Goal: Task Accomplishment & Management: Manage account settings

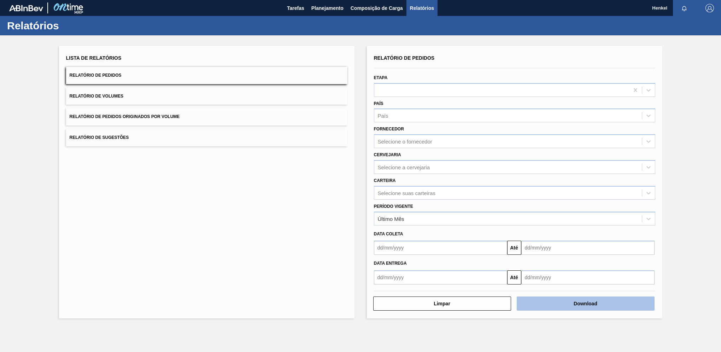
click at [610, 305] on button "Download" at bounding box center [585, 303] width 138 height 14
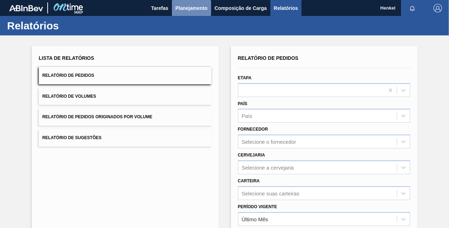
click at [183, 6] on span "Planejamento" at bounding box center [192, 8] width 32 height 8
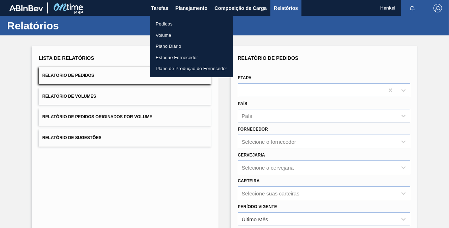
click at [163, 22] on li "Pedidos" at bounding box center [191, 23] width 83 height 11
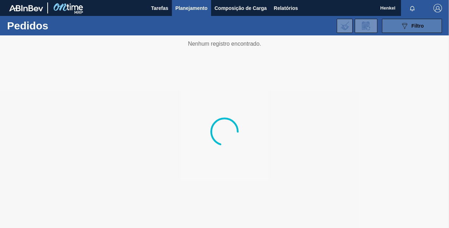
click at [405, 25] on icon "089F7B8B-B2A5-4AFE-B5C0-19BA573D28AC" at bounding box center [405, 26] width 8 height 8
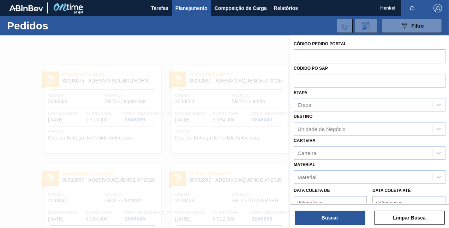
click at [317, 55] on input "text" at bounding box center [370, 55] width 152 height 13
paste input "text"
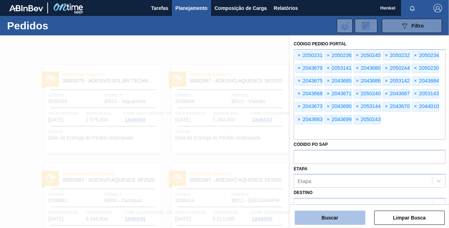
click at [325, 218] on button "Buscar" at bounding box center [330, 217] width 71 height 14
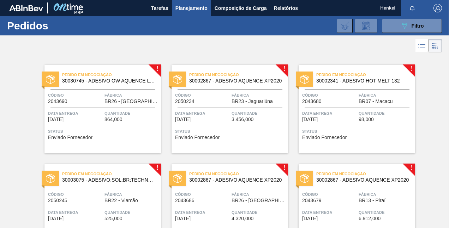
click at [423, 24] on button "089F7B8B-B2A5-4AFE-B5C0-19BA573D28AC Filtro" at bounding box center [412, 26] width 60 height 14
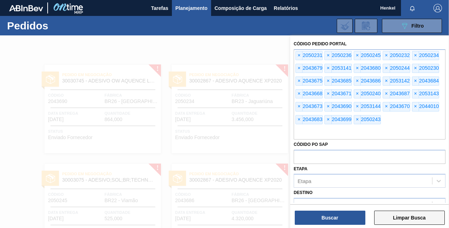
click at [418, 214] on button "Limpar Busca" at bounding box center [409, 217] width 71 height 14
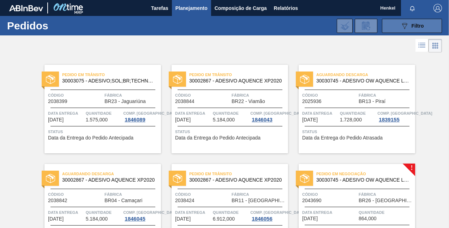
click at [413, 25] on span "Filtro" at bounding box center [418, 26] width 12 height 6
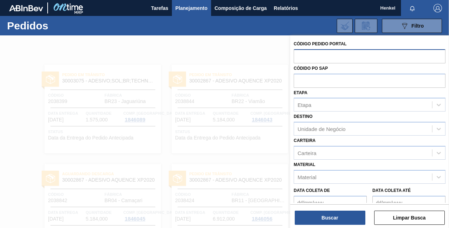
click at [316, 58] on input "text" at bounding box center [370, 55] width 152 height 13
paste input "text"
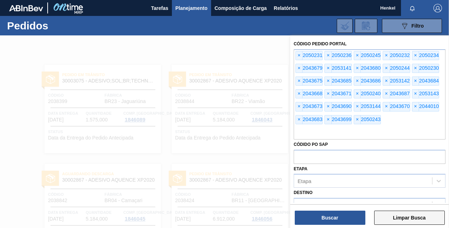
click at [399, 216] on button "Limpar Busca" at bounding box center [409, 217] width 71 height 14
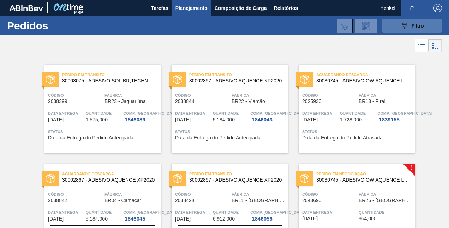
click at [408, 26] on div "089F7B8B-B2A5-4AFE-B5C0-19BA573D28AC Filtro" at bounding box center [413, 26] width 24 height 8
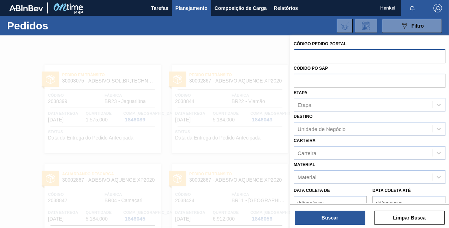
click at [302, 52] on input "text" at bounding box center [370, 55] width 152 height 13
paste input "text"
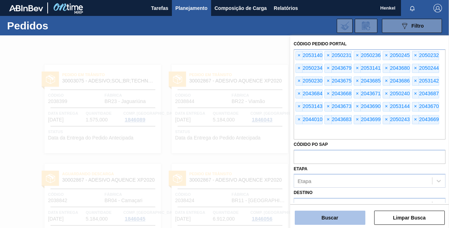
click at [337, 213] on button "Buscar" at bounding box center [330, 217] width 71 height 14
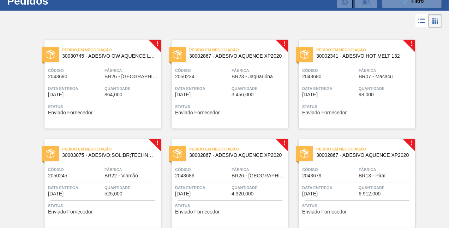
scroll to position [35, 0]
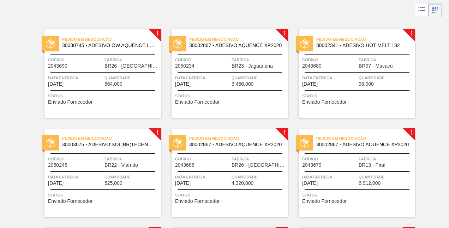
click at [191, 7] on div at bounding box center [224, 10] width 449 height 17
click at [435, 7] on icon at bounding box center [435, 7] width 1 height 1
click at [419, 12] on icon at bounding box center [422, 10] width 8 height 8
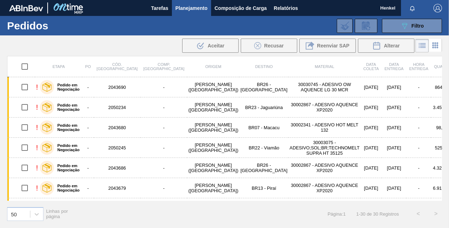
scroll to position [0, 0]
drag, startPoint x: 36, startPoint y: 1, endPoint x: 437, endPoint y: 46, distance: 403.5
click at [437, 46] on icon at bounding box center [435, 45] width 8 height 8
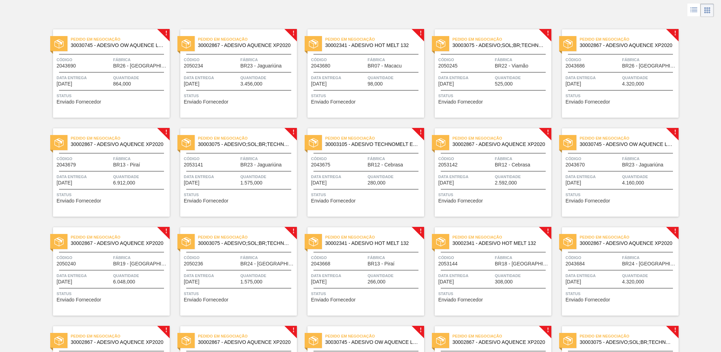
scroll to position [35, 0]
click at [100, 86] on div "Data Entrega [DATE]" at bounding box center [84, 80] width 55 height 12
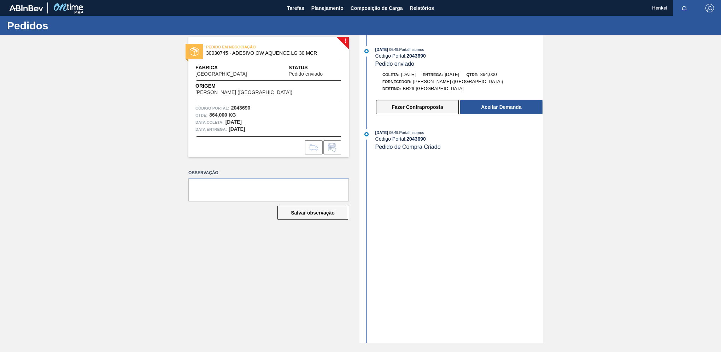
click at [432, 107] on button "Fazer Contraproposta" at bounding box center [417, 107] width 83 height 14
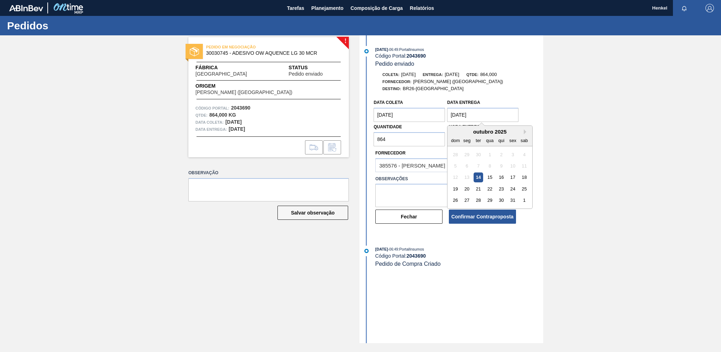
drag, startPoint x: 456, startPoint y: 114, endPoint x: 438, endPoint y: 112, distance: 18.1
click at [438, 113] on div "Data coleta [DATE] Data Entrega [DATE] Next Month [DATE] dom seg ter qua qui se…" at bounding box center [445, 121] width 147 height 51
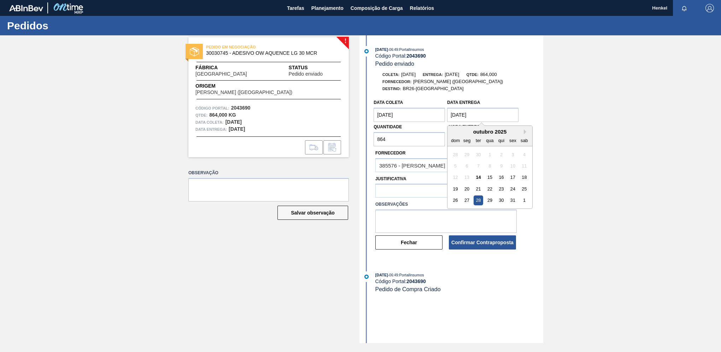
type Entrega "[DATE]"
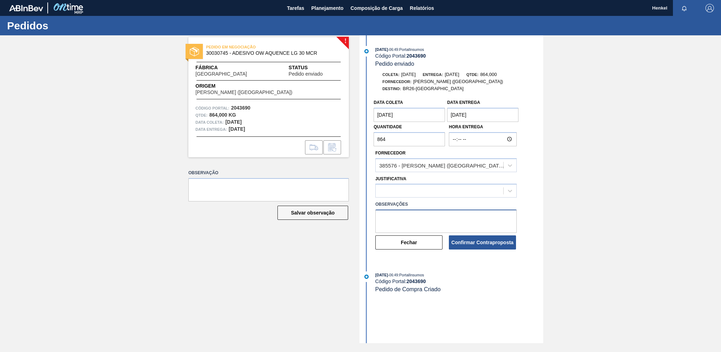
click at [406, 219] on textarea at bounding box center [445, 220] width 141 height 23
type textarea "Data ajustada de acordo com Lead time para unidade"
click at [469, 243] on button "Confirmar Contraproposta" at bounding box center [482, 242] width 67 height 14
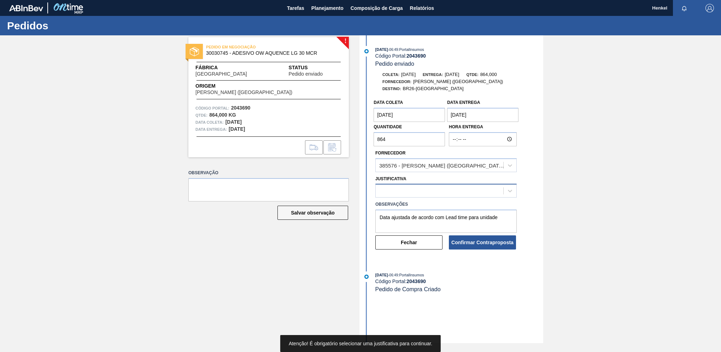
click at [493, 191] on div at bounding box center [440, 191] width 128 height 10
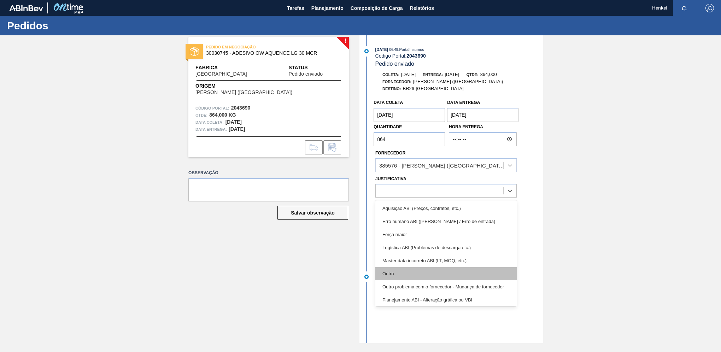
click at [403, 273] on div "Outro" at bounding box center [445, 273] width 141 height 13
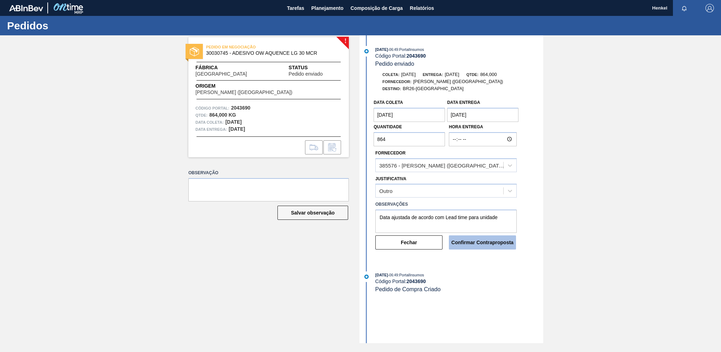
click at [484, 240] on button "Confirmar Contraproposta" at bounding box center [482, 242] width 67 height 14
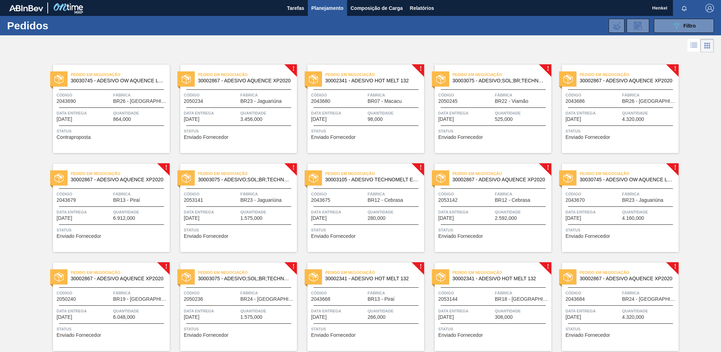
click at [212, 108] on div "Pedido em Negociação 30002867 - ADESIVO AQUENCE XP2020 Código 2050234 Fábrica B…" at bounding box center [238, 109] width 117 height 88
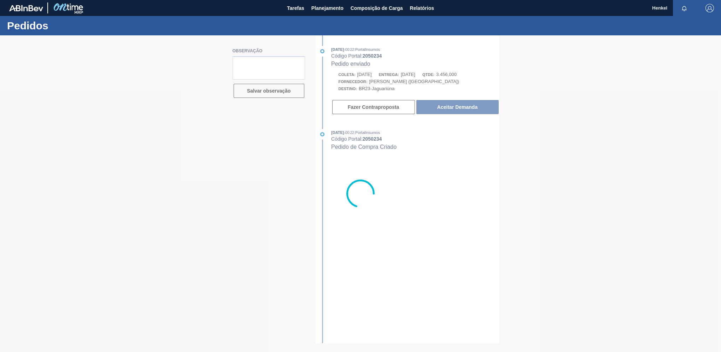
click at [364, 55] on div at bounding box center [360, 193] width 721 height 317
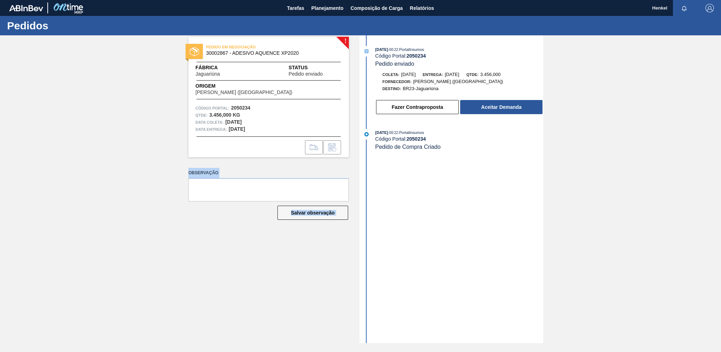
drag, startPoint x: 384, startPoint y: 57, endPoint x: 368, endPoint y: 53, distance: 16.4
drag, startPoint x: 368, startPoint y: 53, endPoint x: 428, endPoint y: 56, distance: 59.8
click at [428, 56] on div "Código Portal: 2050234" at bounding box center [459, 56] width 168 height 6
click at [428, 54] on div "Código Portal: 2050234" at bounding box center [459, 56] width 168 height 6
drag, startPoint x: 408, startPoint y: 55, endPoint x: 429, endPoint y: 57, distance: 21.2
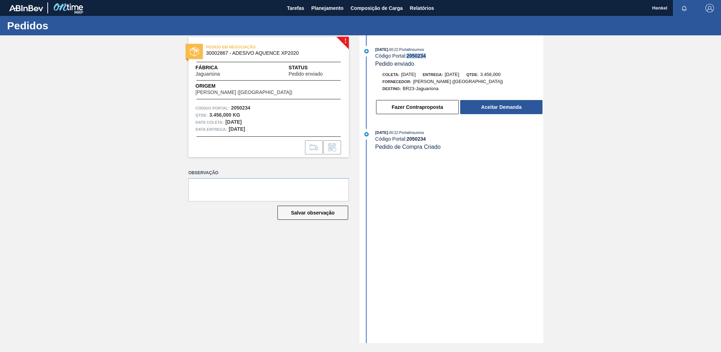
click at [429, 57] on div "Código Portal: 2050234" at bounding box center [459, 56] width 168 height 6
copy strong "2050234"
click at [436, 112] on button "Fazer Contraproposta" at bounding box center [417, 107] width 83 height 14
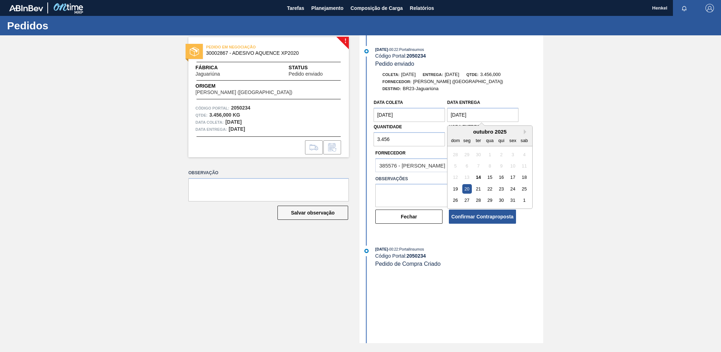
drag, startPoint x: 455, startPoint y: 115, endPoint x: 436, endPoint y: 110, distance: 19.6
click at [435, 112] on div "Data coleta [DATE] Data Entrega [DATE] Next Month [DATE] dom seg ter qua qui se…" at bounding box center [445, 121] width 147 height 51
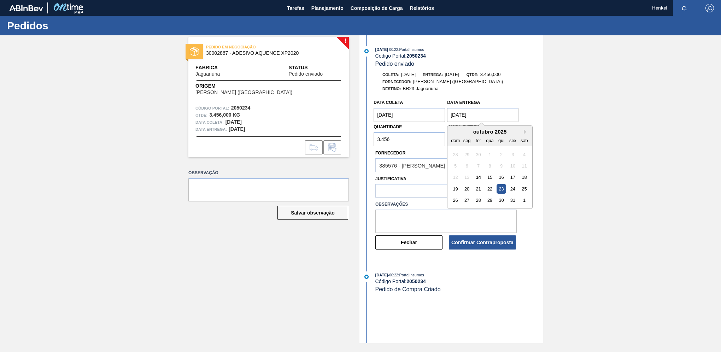
type Entrega "[DATE]"
click at [503, 191] on div "23" at bounding box center [501, 189] width 10 height 10
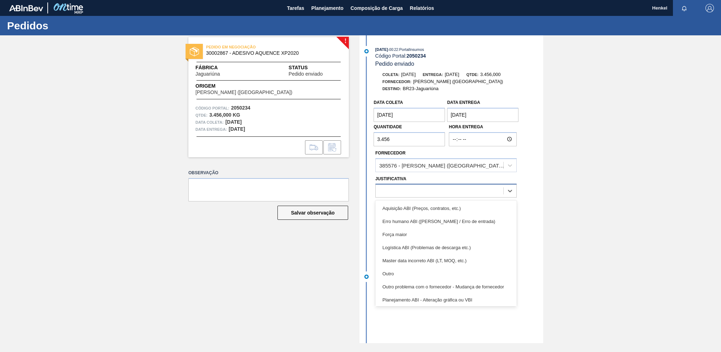
click at [394, 191] on div at bounding box center [440, 191] width 128 height 10
drag, startPoint x: 395, startPoint y: 273, endPoint x: 395, endPoint y: 257, distance: 15.9
click at [394, 273] on div "Outro" at bounding box center [445, 273] width 141 height 13
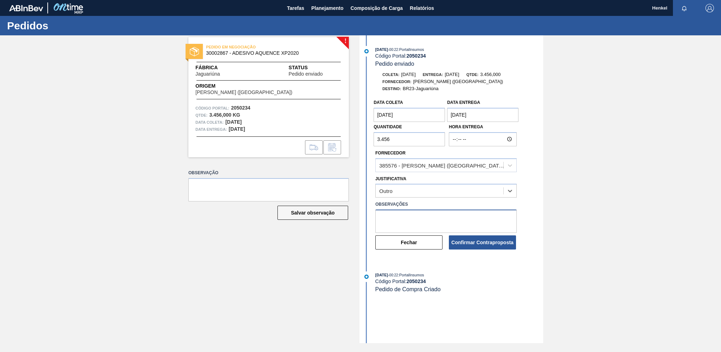
click at [397, 222] on textarea at bounding box center [445, 220] width 141 height 23
type textarea "Data ajustada de acordo com Lead time para unidade"
click at [476, 242] on button "Confirmar Contraproposta" at bounding box center [482, 242] width 67 height 14
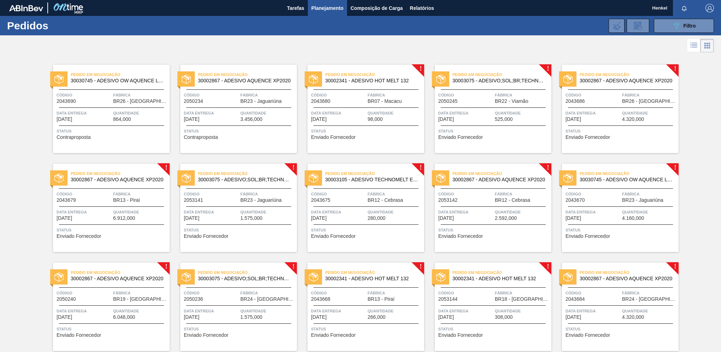
click at [347, 119] on div "Data Entrega [DATE]" at bounding box center [338, 116] width 55 height 12
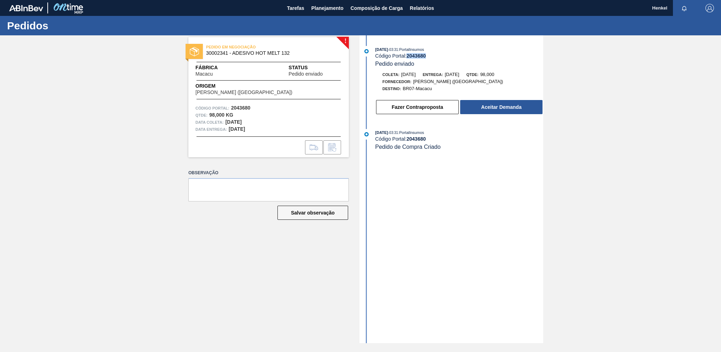
drag, startPoint x: 407, startPoint y: 56, endPoint x: 443, endPoint y: 55, distance: 36.0
click at [443, 55] on div "Código Portal: 2043680" at bounding box center [459, 56] width 168 height 6
copy div "2043680"
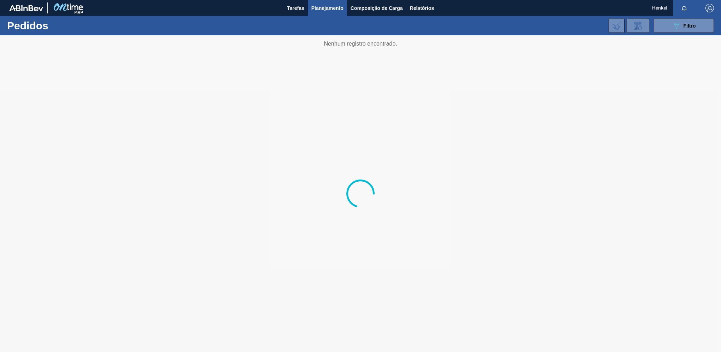
click at [255, 163] on div at bounding box center [360, 193] width 721 height 317
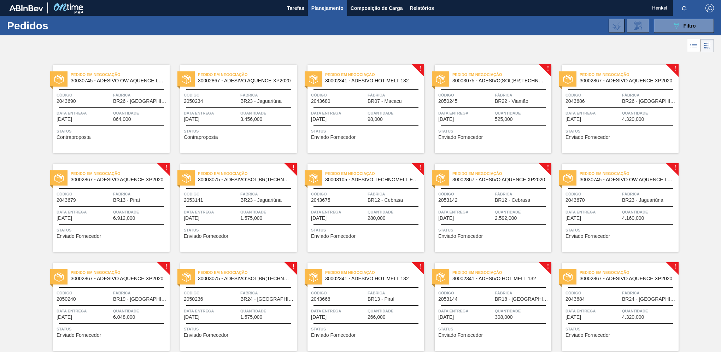
click at [354, 108] on div "Pedido em Negociação 30002341 - ADESIVO HOT MELT 132 Código 2043680 Fábrica BR0…" at bounding box center [365, 109] width 117 height 88
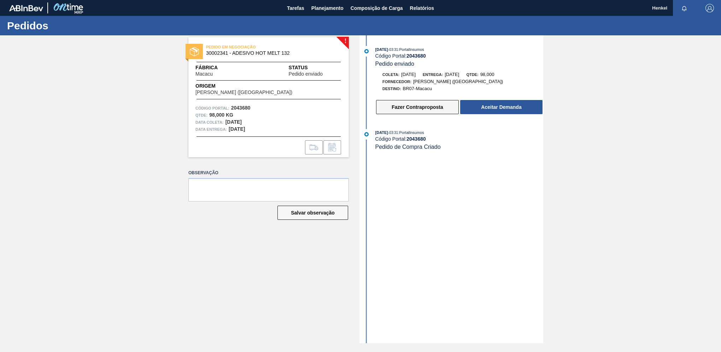
click at [440, 110] on button "Fazer Contraproposta" at bounding box center [417, 107] width 83 height 14
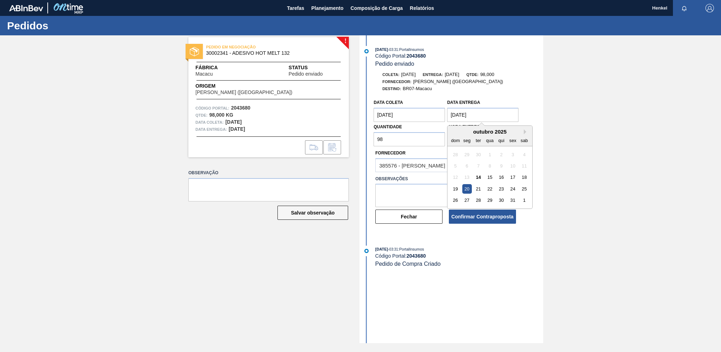
drag, startPoint x: 456, startPoint y: 113, endPoint x: 437, endPoint y: 106, distance: 20.5
click at [441, 113] on div "Data coleta [DATE] Data Entrega [DATE] Next Month [DATE] dom seg ter qua qui se…" at bounding box center [445, 121] width 147 height 51
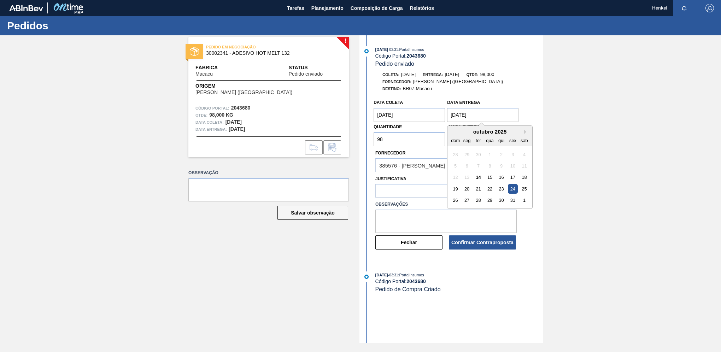
type Entrega "[DATE]"
click at [583, 136] on div "! PEDIDO EM NEGOCIAÇÃO 30002341 - ADESIVO HOT MELT 132 Fábrica Macacu Status Pe…" at bounding box center [360, 189] width 721 height 308
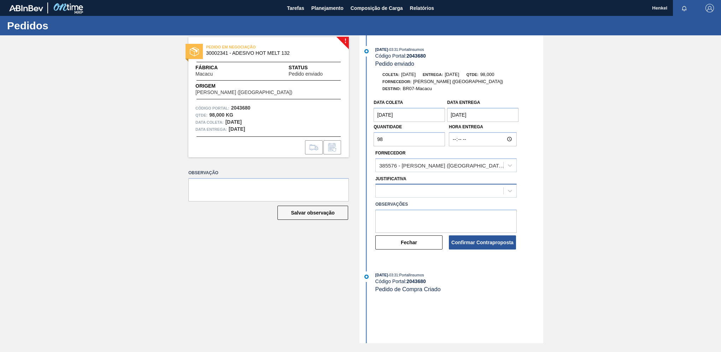
click at [482, 191] on div at bounding box center [440, 191] width 128 height 10
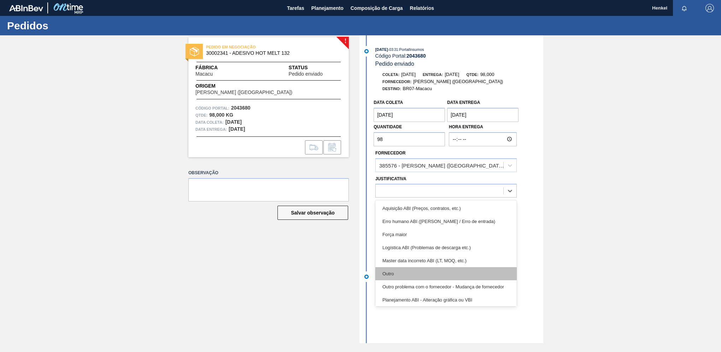
click at [389, 271] on div "Outro" at bounding box center [445, 273] width 141 height 13
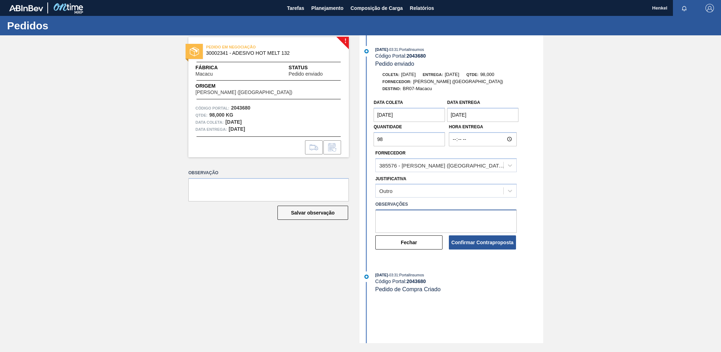
click at [390, 219] on textarea at bounding box center [445, 220] width 141 height 23
type textarea "P"
click at [486, 216] on textarea "Data ajustada de acordo com Lead time para UNidade" at bounding box center [445, 220] width 141 height 23
type textarea "Data ajustada de acordo com Lead time para Unidade"
click at [474, 243] on button "Confirmar Contraproposta" at bounding box center [482, 242] width 67 height 14
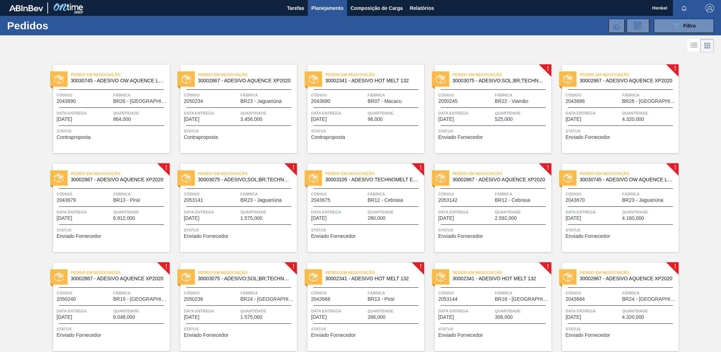
click at [473, 120] on div "Data Entrega [DATE]" at bounding box center [465, 116] width 55 height 12
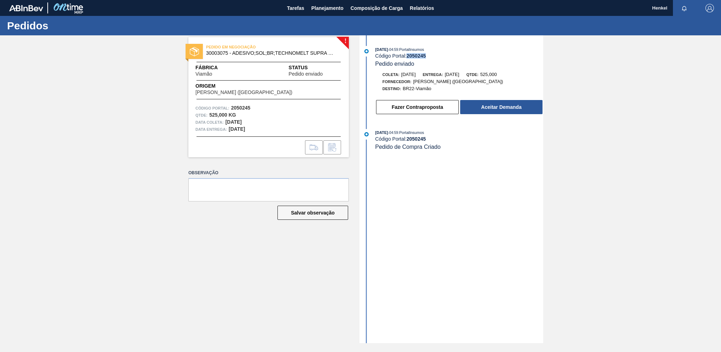
drag, startPoint x: 428, startPoint y: 57, endPoint x: 408, endPoint y: 56, distance: 20.5
click at [408, 56] on div "Código Portal: 2050245" at bounding box center [459, 56] width 168 height 6
copy strong "2050245"
click at [429, 109] on button "Fazer Contraproposta" at bounding box center [417, 107] width 83 height 14
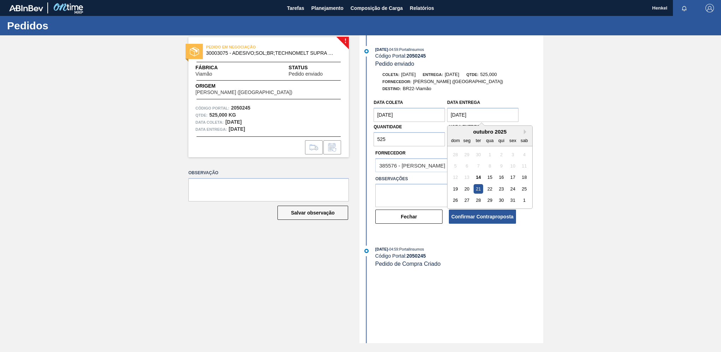
drag, startPoint x: 456, startPoint y: 116, endPoint x: 431, endPoint y: 112, distance: 25.0
click at [431, 112] on div "Data coleta [DATE] Data Entrega [DATE] Next Month [DATE] dom seg ter qua qui se…" at bounding box center [445, 121] width 147 height 51
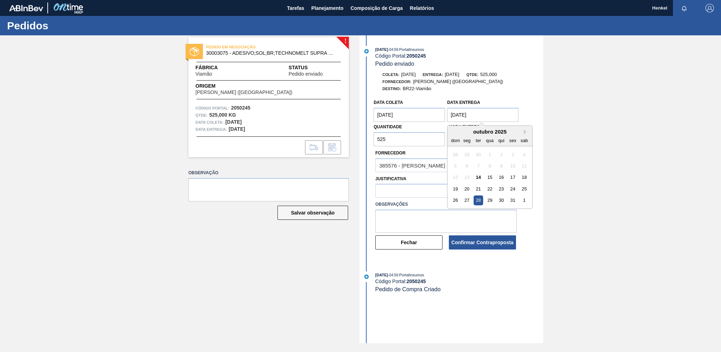
type Entrega "[DATE]"
click at [595, 194] on div "! PEDIDO EM NEGOCIAÇÃO 30003075 - ADESIVO;SOL;BR;TECHNOMELT SUPRA HT 35125 Fábr…" at bounding box center [360, 189] width 721 height 308
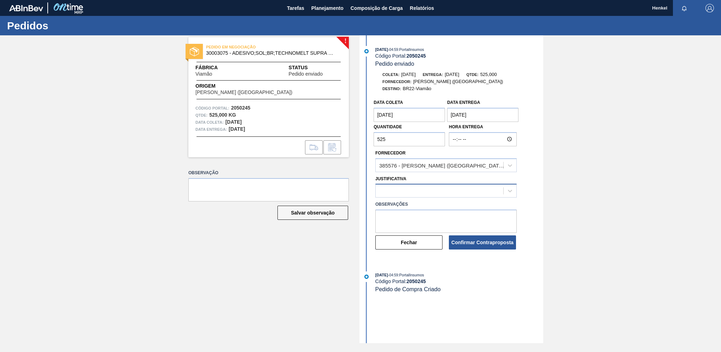
click at [424, 189] on div at bounding box center [440, 191] width 128 height 10
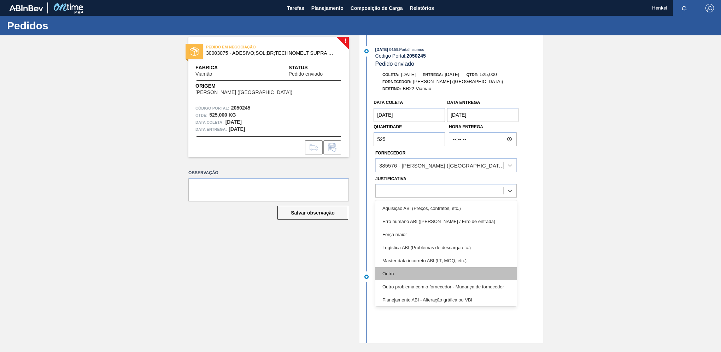
click at [397, 276] on div "Outro" at bounding box center [445, 273] width 141 height 13
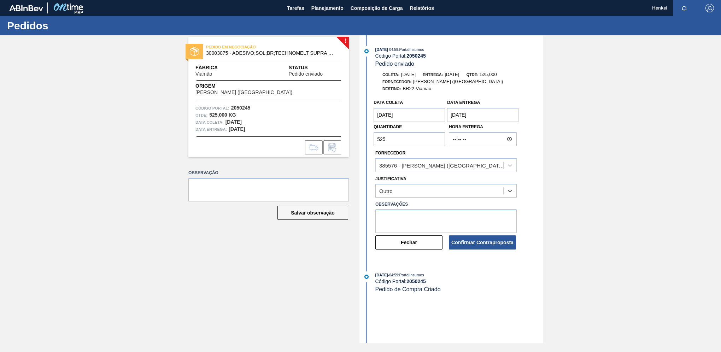
click at [388, 218] on textarea at bounding box center [445, 220] width 141 height 23
type textarea "Data ajustada de acordo com Lead time para unidade"
click at [494, 246] on button "Confirmar Contraproposta" at bounding box center [482, 242] width 67 height 14
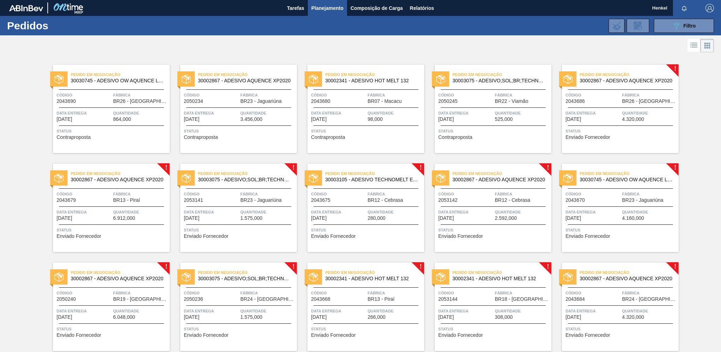
click at [612, 107] on div at bounding box center [620, 107] width 105 height 0
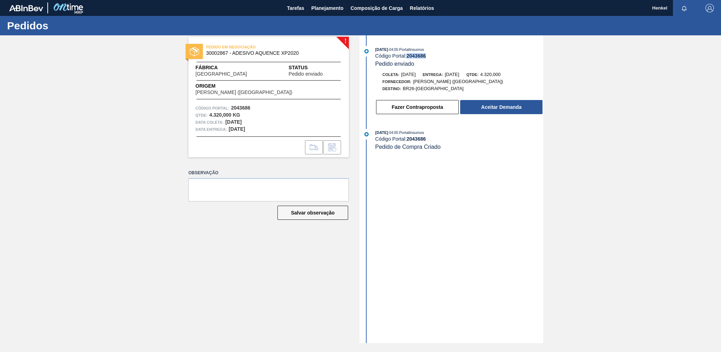
drag, startPoint x: 428, startPoint y: 56, endPoint x: 406, endPoint y: 55, distance: 21.9
click at [406, 55] on div "Código Portal: 2043686" at bounding box center [459, 56] width 168 height 6
copy div "2043686"
click at [437, 106] on button "Fazer Contraproposta" at bounding box center [417, 107] width 83 height 14
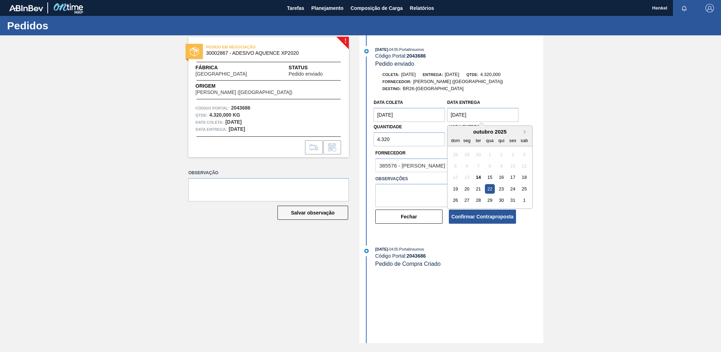
drag, startPoint x: 456, startPoint y: 113, endPoint x: 442, endPoint y: 114, distance: 14.1
click at [442, 114] on div "Data coleta [DATE] Data Entrega [DATE] Next Month [DATE] dom seg ter qua qui se…" at bounding box center [445, 121] width 147 height 51
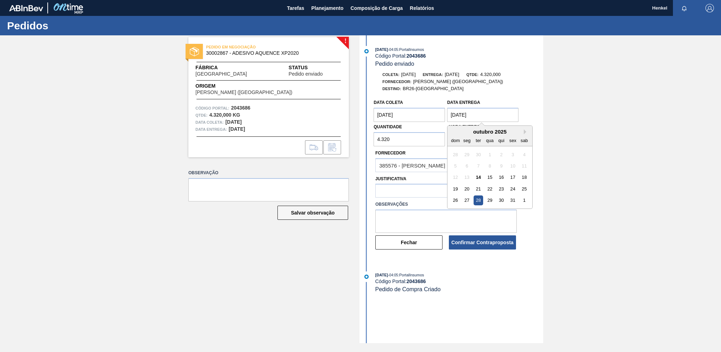
type Entrega "[DATE]"
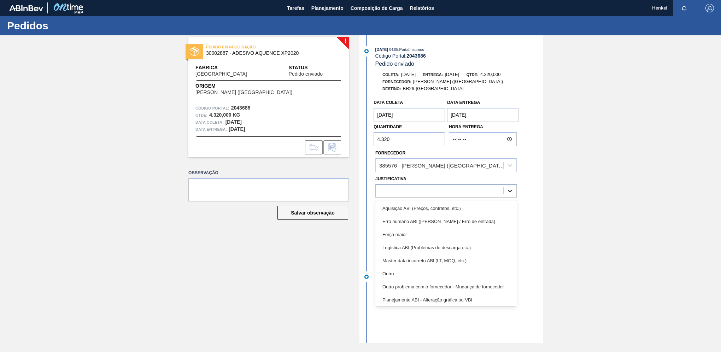
click at [510, 190] on icon at bounding box center [509, 190] width 7 height 7
click at [389, 272] on div "Outro" at bounding box center [445, 273] width 141 height 13
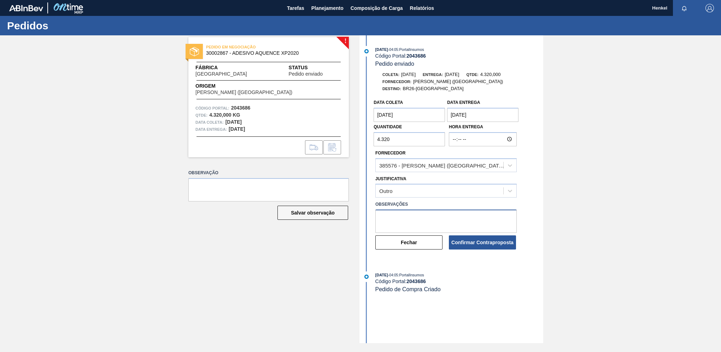
click at [389, 226] on textarea at bounding box center [445, 220] width 141 height 23
type textarea "Data ajustada de acordo com Lead time para unidade"
click at [481, 240] on button "Confirmar Contraproposta" at bounding box center [482, 242] width 67 height 14
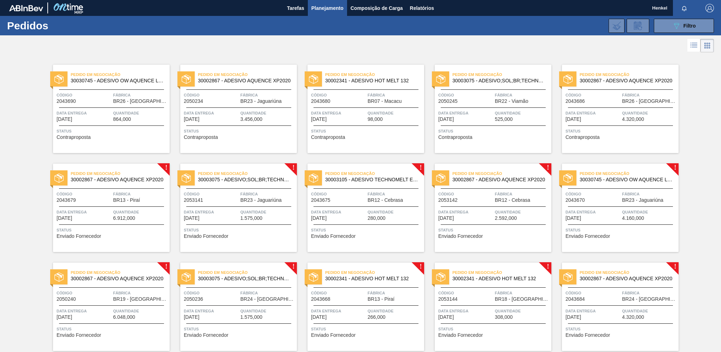
click at [134, 193] on span "Fábrica" at bounding box center [140, 193] width 55 height 7
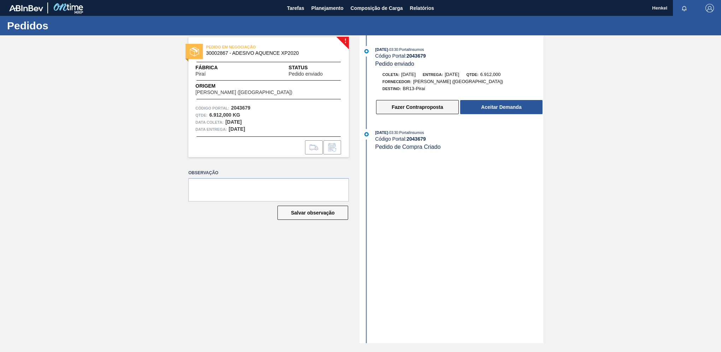
click at [414, 108] on button "Fazer Contraproposta" at bounding box center [417, 107] width 83 height 14
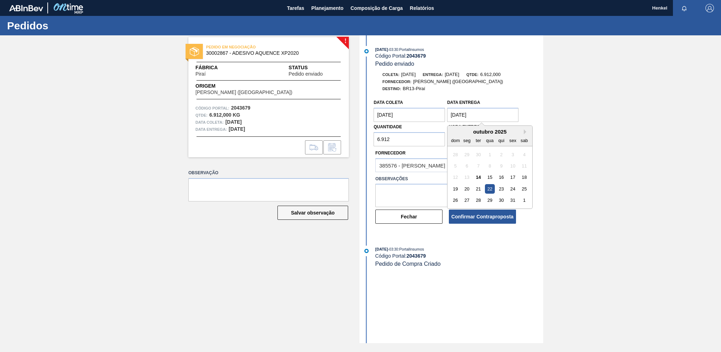
drag, startPoint x: 456, startPoint y: 117, endPoint x: 412, endPoint y: 106, distance: 45.9
click at [412, 106] on div "Data coleta [DATE] Data Entrega [DATE] Next Month [DATE] dom seg ter qua qui se…" at bounding box center [445, 121] width 147 height 51
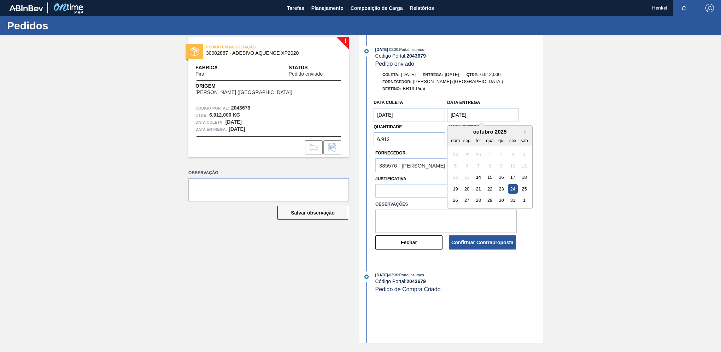
type Entrega "[DATE]"
click at [514, 189] on div "24" at bounding box center [513, 189] width 10 height 10
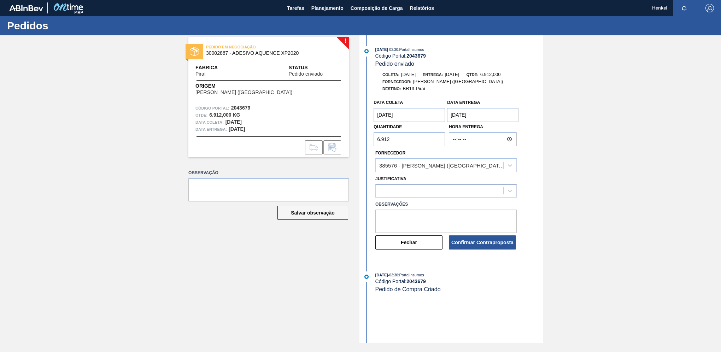
click at [418, 189] on div at bounding box center [440, 191] width 128 height 10
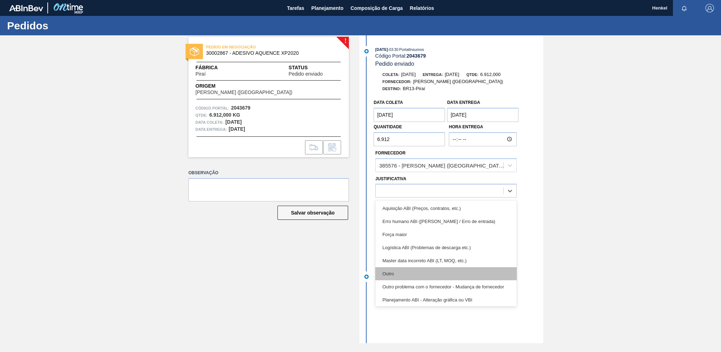
click at [389, 272] on div "Outro" at bounding box center [445, 273] width 141 height 13
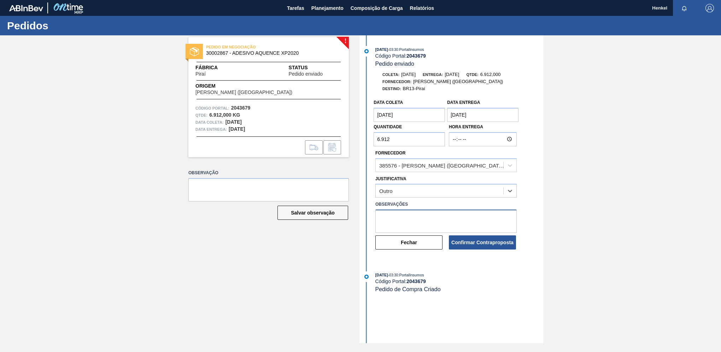
click at [390, 219] on textarea at bounding box center [445, 220] width 141 height 23
type textarea "Data ajustada de acordo com Lead time para unidade"
click at [478, 244] on button "Confirmar Contraproposta" at bounding box center [482, 242] width 67 height 14
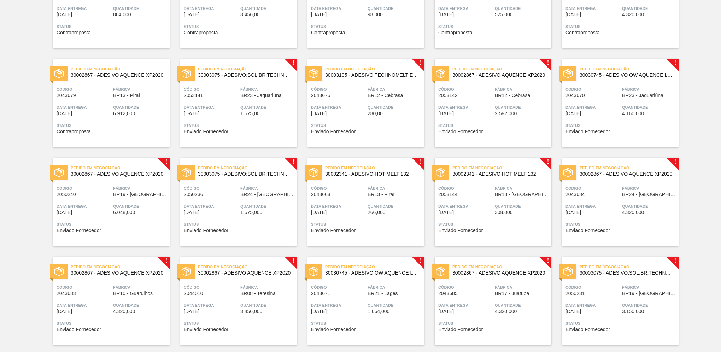
scroll to position [106, 0]
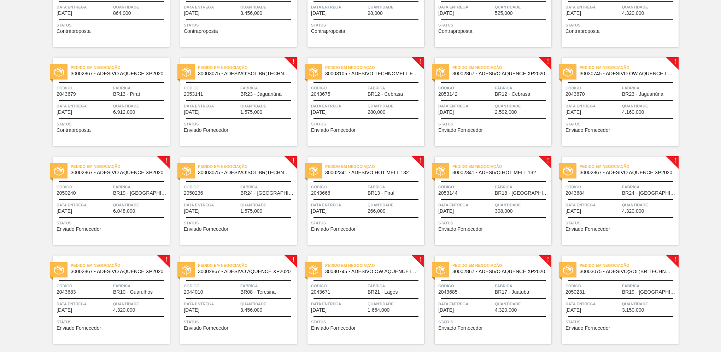
click at [246, 94] on span "BR23 - Jaguariúna" at bounding box center [260, 93] width 41 height 5
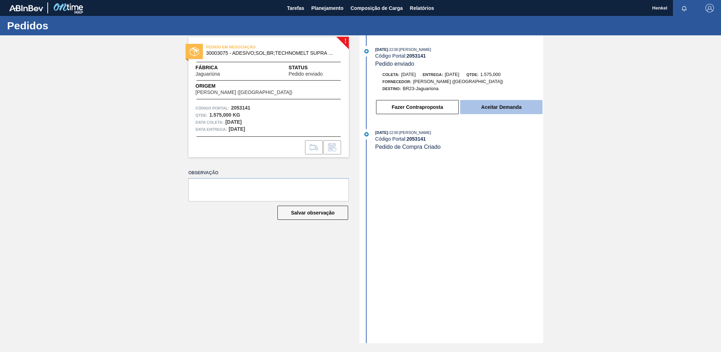
click at [486, 108] on button "Aceitar Demanda" at bounding box center [501, 107] width 82 height 14
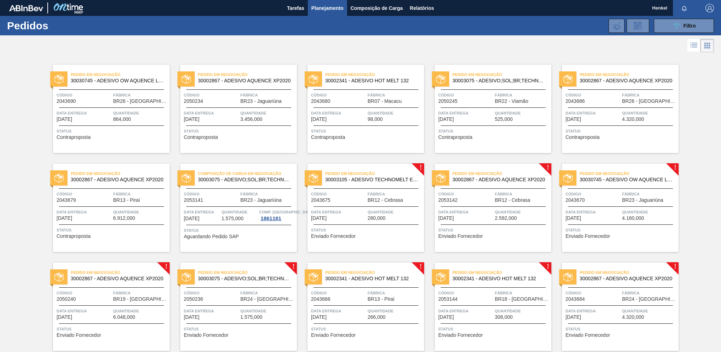
click at [358, 218] on div "Data Entrega [DATE]" at bounding box center [338, 214] width 55 height 12
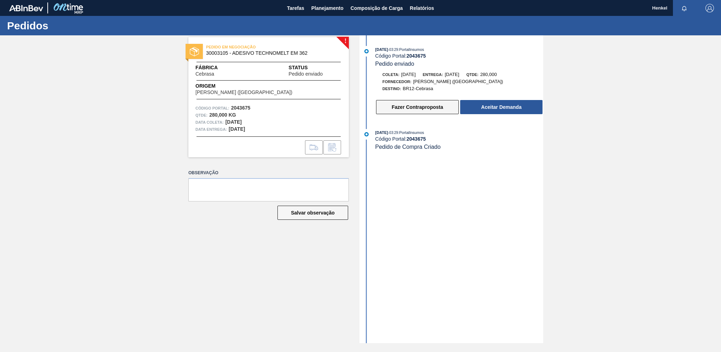
click at [403, 109] on button "Fazer Contraproposta" at bounding box center [417, 107] width 83 height 14
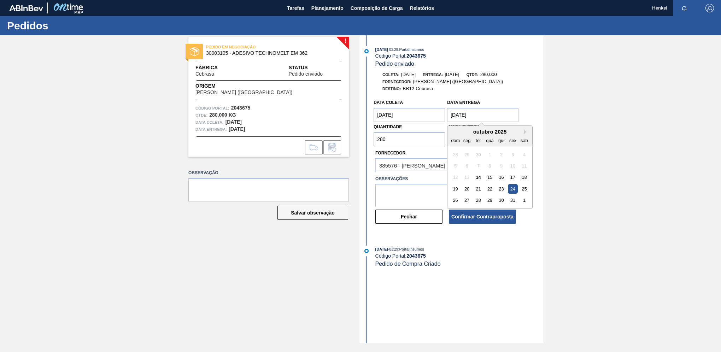
drag, startPoint x: 455, startPoint y: 119, endPoint x: 439, endPoint y: 114, distance: 16.5
click at [439, 114] on div "Data coleta [DATE] Data Entrega [DATE] Next Month [DATE] dom seg ter qua qui se…" at bounding box center [445, 121] width 147 height 51
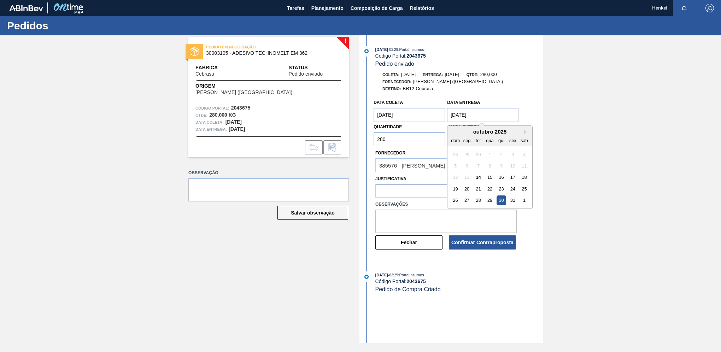
type Entrega "[DATE]"
click at [401, 193] on div at bounding box center [440, 191] width 128 height 10
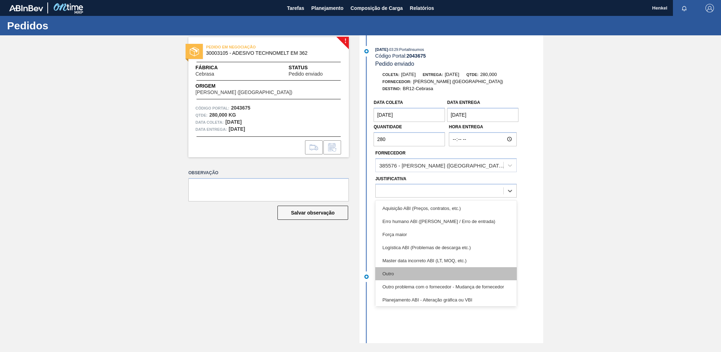
click at [386, 276] on div "Outro" at bounding box center [445, 273] width 141 height 13
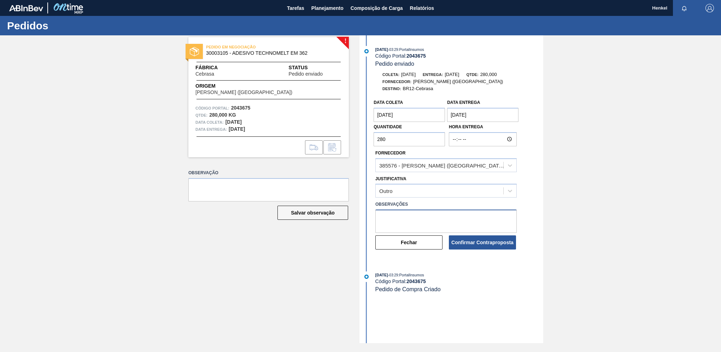
click at [396, 218] on textarea at bounding box center [445, 220] width 141 height 23
type textarea "Data ajustada de acordo com lead time para unidade"
click at [472, 240] on button "Confirmar Contraproposta" at bounding box center [482, 242] width 67 height 14
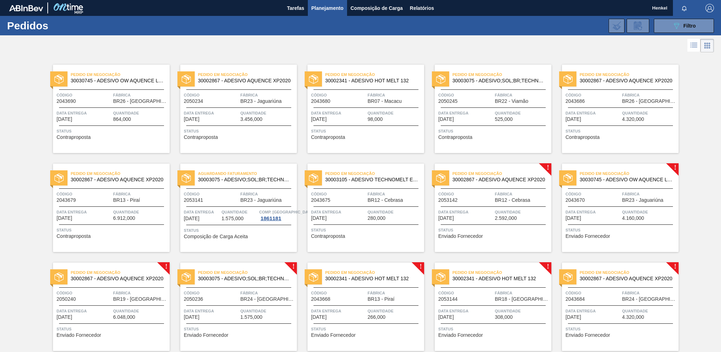
click at [227, 202] on div "Código 2053141" at bounding box center [211, 196] width 55 height 12
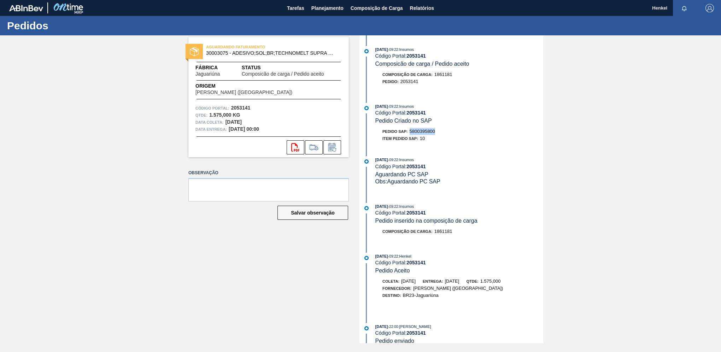
drag, startPoint x: 411, startPoint y: 133, endPoint x: 442, endPoint y: 131, distance: 30.8
click at [442, 131] on div "Pedido SAP: 5800395800" at bounding box center [459, 131] width 168 height 7
copy span "5800395800"
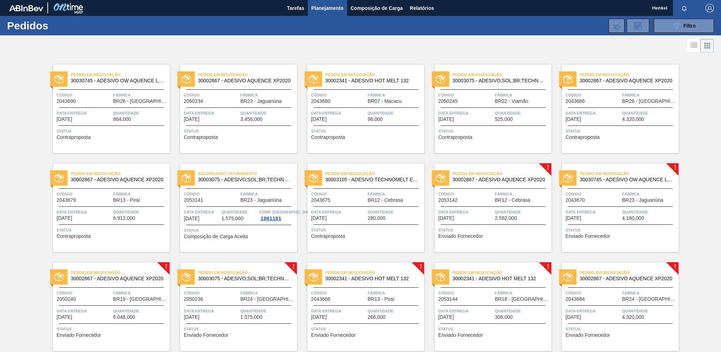
click at [357, 221] on div "Pedido em Negociação 30003105 - ADESIVO TECHNOMELT EM 362 Código 2043675 Fábric…" at bounding box center [365, 208] width 117 height 88
click at [321, 208] on div "Pedido em Negociação 30003105 - ADESIVO TECHNOMELT EM 362 Código 2043675 Fábric…" at bounding box center [365, 208] width 117 height 88
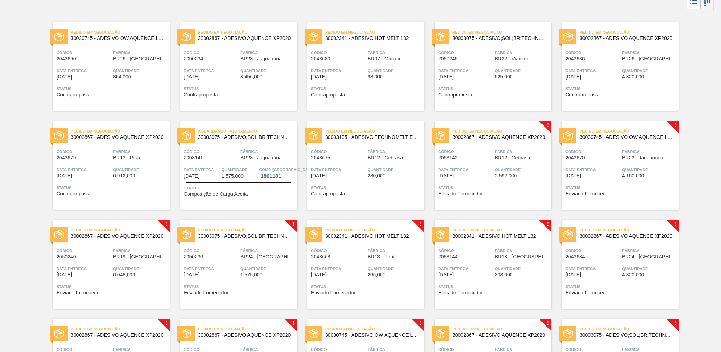
scroll to position [39, 0]
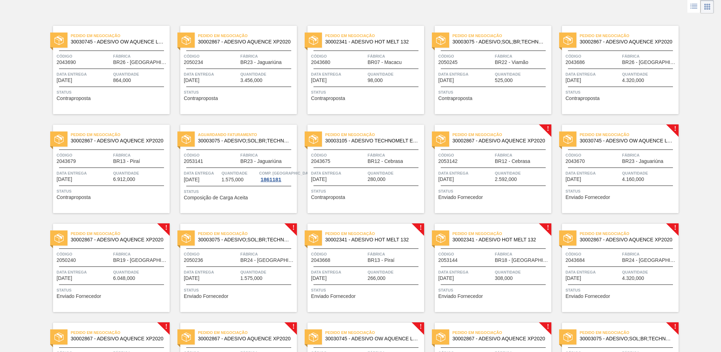
click at [480, 165] on div "Pedido em Negociação 30002867 - ADESIVO AQUENCE XP2020 Código 2053142 Fábrica B…" at bounding box center [493, 169] width 117 height 88
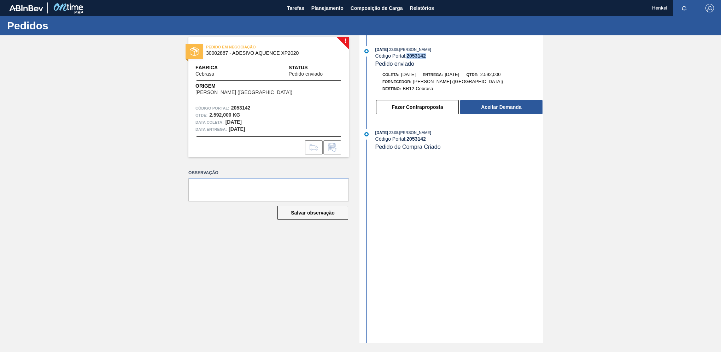
drag, startPoint x: 407, startPoint y: 57, endPoint x: 427, endPoint y: 53, distance: 20.4
click at [427, 53] on div "Código Portal: 2053142" at bounding box center [459, 56] width 168 height 6
copy strong "2053142"
click at [431, 110] on button "Fazer Contraproposta" at bounding box center [417, 107] width 83 height 14
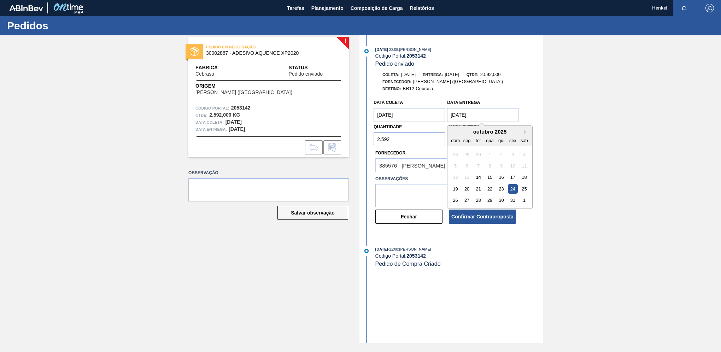
drag, startPoint x: 455, startPoint y: 114, endPoint x: 431, endPoint y: 113, distance: 24.4
click at [431, 114] on div "Data coleta [DATE] Data Entrega [DATE] Next Month [DATE] dom seg ter qua qui se…" at bounding box center [445, 121] width 147 height 51
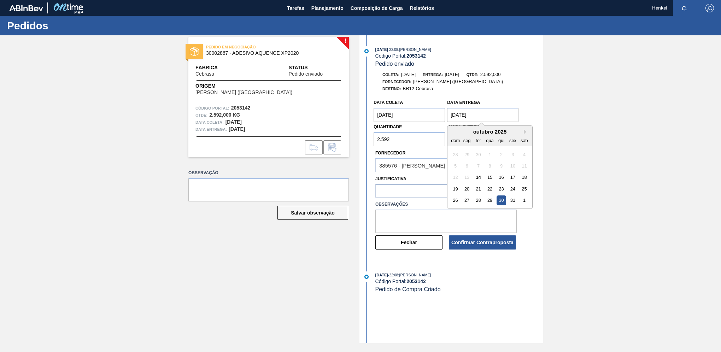
type Entrega "[DATE]"
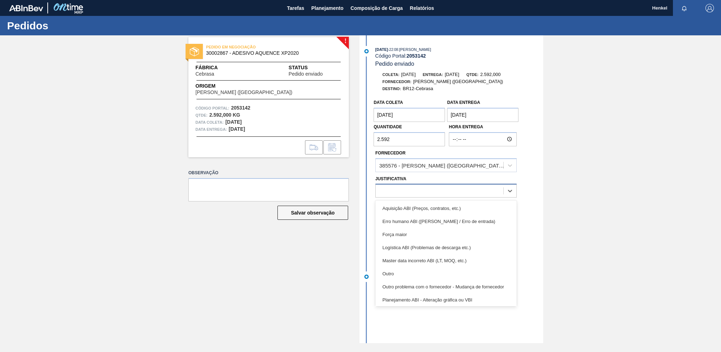
click at [412, 191] on div at bounding box center [440, 191] width 128 height 10
click at [385, 274] on div "Outro" at bounding box center [445, 273] width 141 height 13
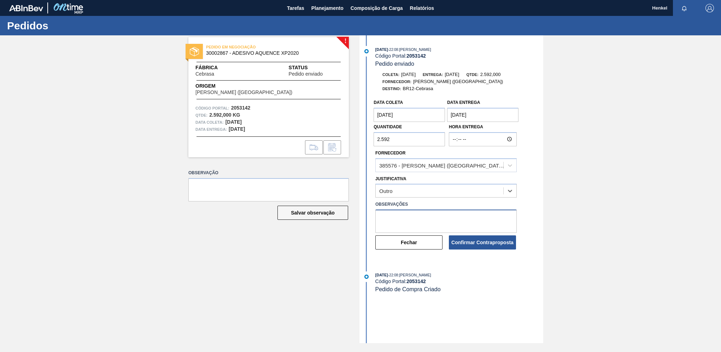
click at [397, 215] on textarea at bounding box center [445, 220] width 141 height 23
type textarea "Data ajustada de acordo com Lead time para unidade"
click at [480, 242] on button "Confirmar Contraproposta" at bounding box center [482, 242] width 67 height 14
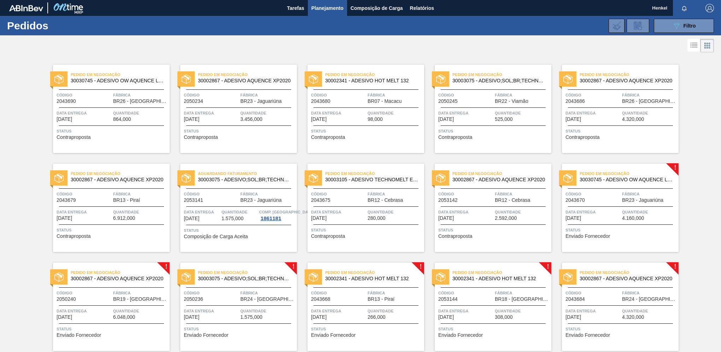
click at [618, 213] on span "Data Entrega" at bounding box center [592, 211] width 55 height 7
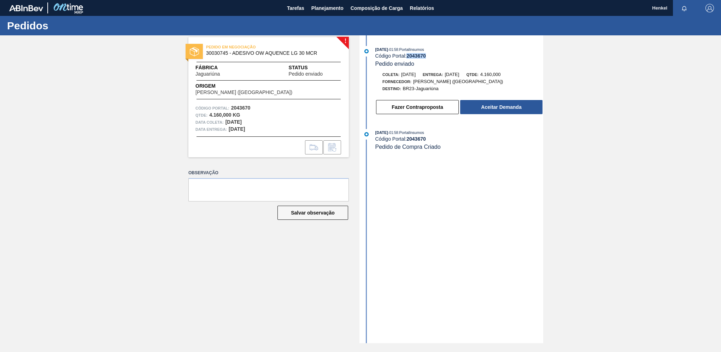
drag, startPoint x: 408, startPoint y: 55, endPoint x: 431, endPoint y: 58, distance: 23.2
click at [431, 58] on div "Código Portal: 2043670" at bounding box center [459, 56] width 168 height 6
copy strong "2043670"
click at [501, 107] on button "Aceitar Demanda" at bounding box center [501, 107] width 82 height 14
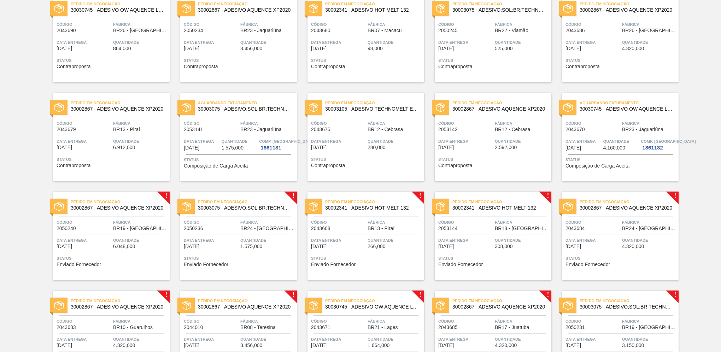
scroll to position [106, 0]
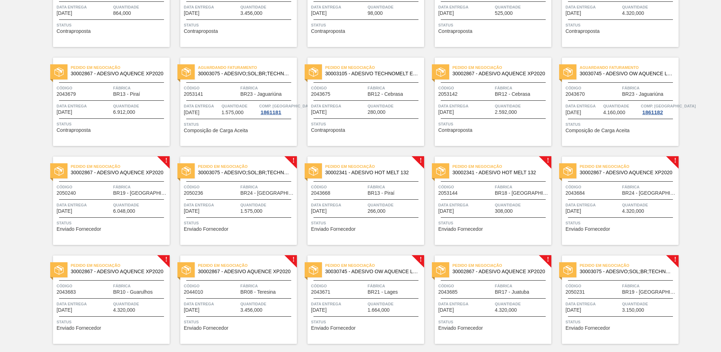
click at [122, 180] on div "Pedido em Negociação 30002867 - ADESIVO AQUENCE XP2020 Código 2050240 Fábrica B…" at bounding box center [111, 200] width 117 height 88
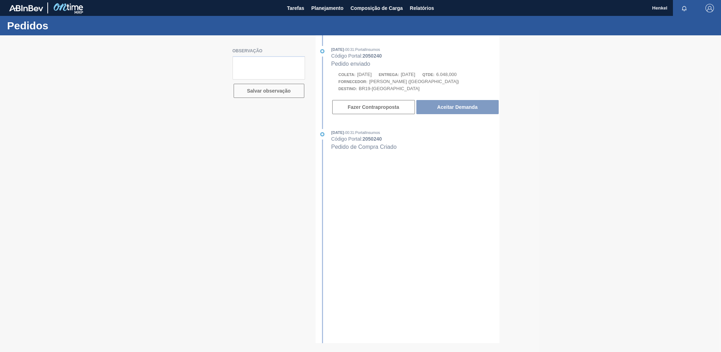
drag, startPoint x: 364, startPoint y: 55, endPoint x: 386, endPoint y: 57, distance: 21.6
click at [386, 57] on div at bounding box center [360, 193] width 721 height 317
click at [479, 46] on div at bounding box center [360, 193] width 721 height 317
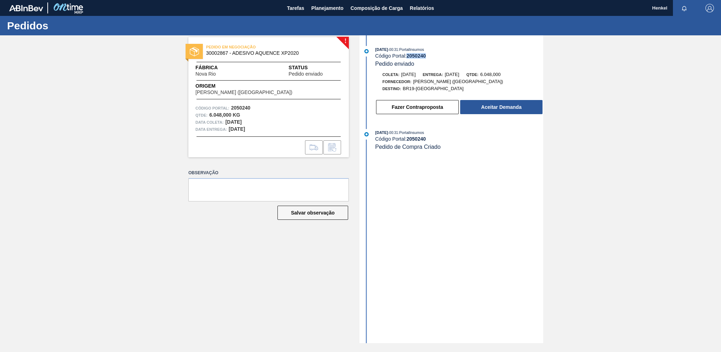
drag, startPoint x: 408, startPoint y: 54, endPoint x: 430, endPoint y: 54, distance: 21.6
click at [430, 54] on div "Código Portal: 2050240" at bounding box center [459, 56] width 168 height 6
copy strong "2050240"
click at [484, 108] on button "Aceitar Demanda" at bounding box center [501, 107] width 82 height 14
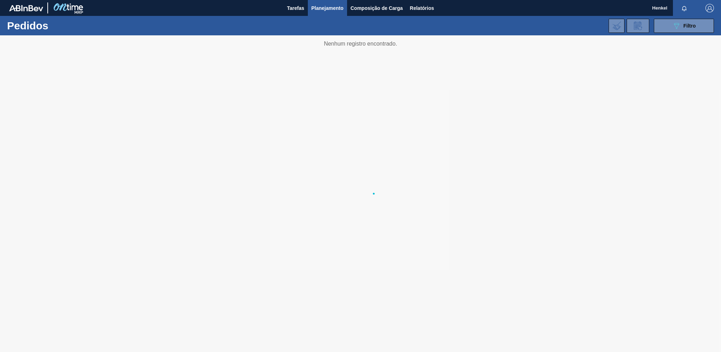
click at [258, 141] on div at bounding box center [360, 193] width 721 height 317
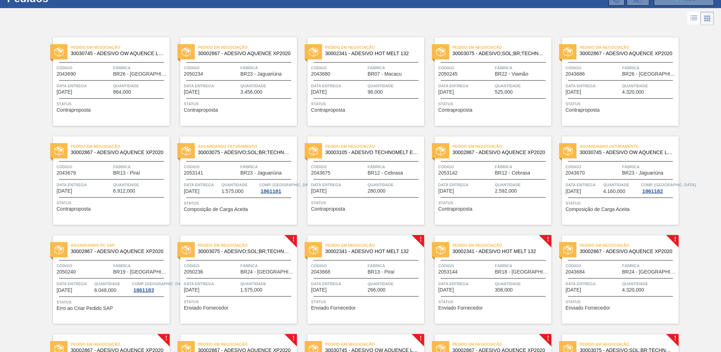
scroll to position [71, 0]
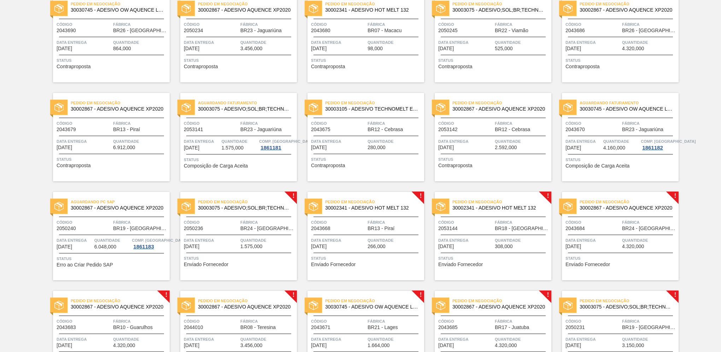
click at [627, 146] on div "Quantidade 4.160,000" at bounding box center [621, 144] width 36 height 13
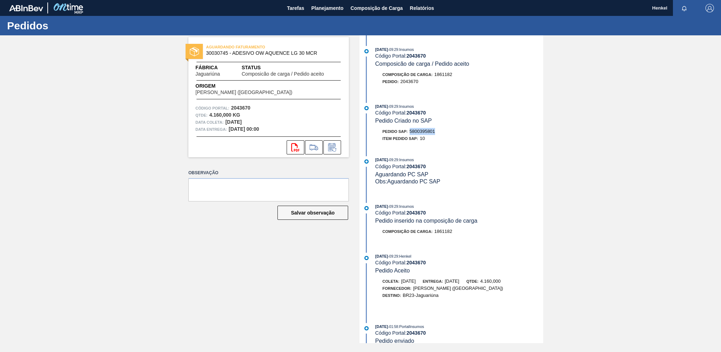
drag, startPoint x: 411, startPoint y: 132, endPoint x: 437, endPoint y: 134, distance: 25.9
click at [437, 134] on div "Pedido SAP: 5800395801" at bounding box center [459, 131] width 168 height 7
copy span "5800395801"
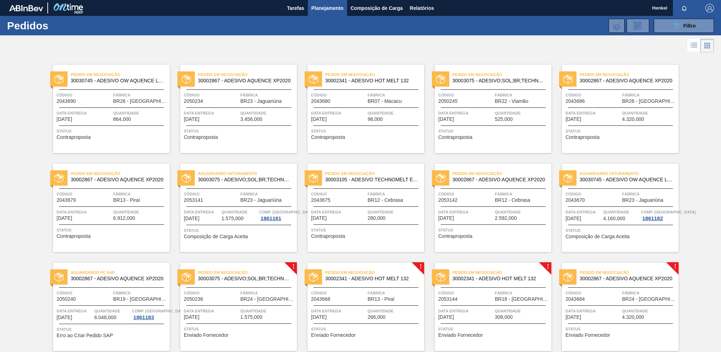
click at [106, 300] on div "Código 2050240" at bounding box center [84, 295] width 55 height 12
click at [231, 320] on div "Pedido em Negociação 30003075 - ADESIVO;SOL;BR;TECHNOMELT SUPRA HT 35125 Código…" at bounding box center [238, 306] width 117 height 88
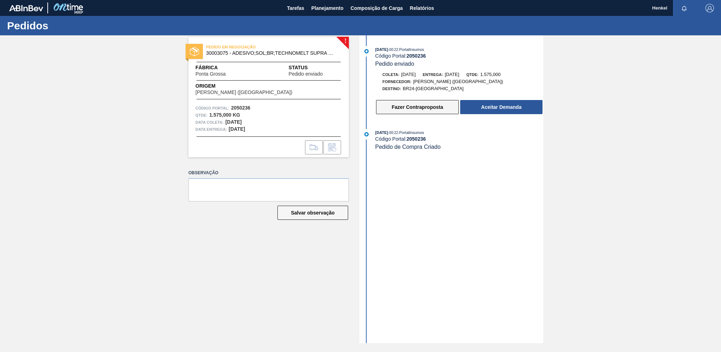
click at [419, 108] on button "Fazer Contraproposta" at bounding box center [417, 107] width 83 height 14
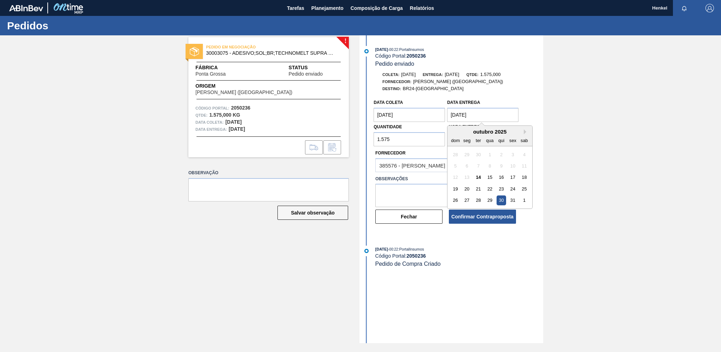
click at [461, 114] on Entrega "[DATE]" at bounding box center [482, 115] width 71 height 14
click at [513, 201] on div "31" at bounding box center [513, 200] width 10 height 10
type Entrega "[DATE]"
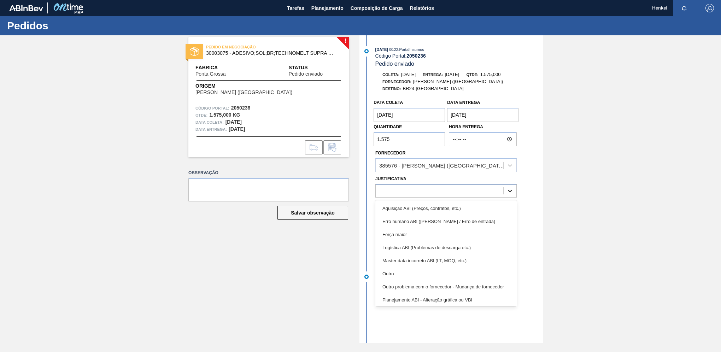
click at [512, 192] on icon at bounding box center [509, 190] width 7 height 7
click at [407, 275] on div "Outro" at bounding box center [445, 273] width 141 height 13
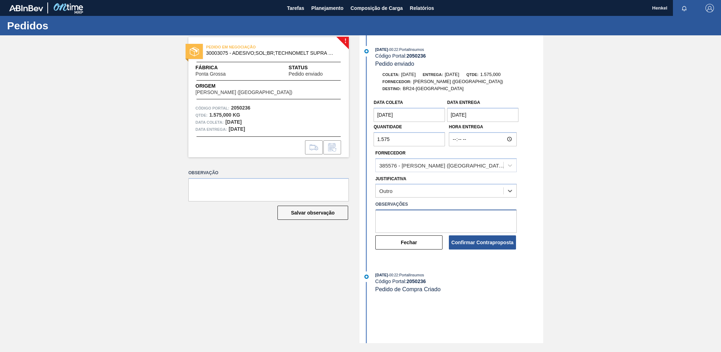
click at [407, 213] on textarea at bounding box center [445, 220] width 141 height 23
type textarea "Data ajustada devido ao Lead time para a unidade"
click at [487, 243] on button "Confirmar Contraproposta" at bounding box center [482, 242] width 67 height 14
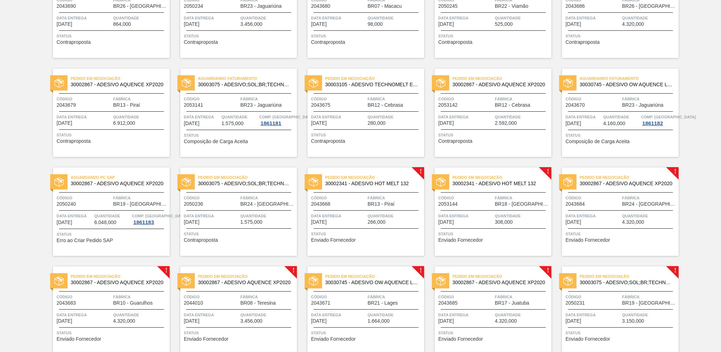
scroll to position [106, 0]
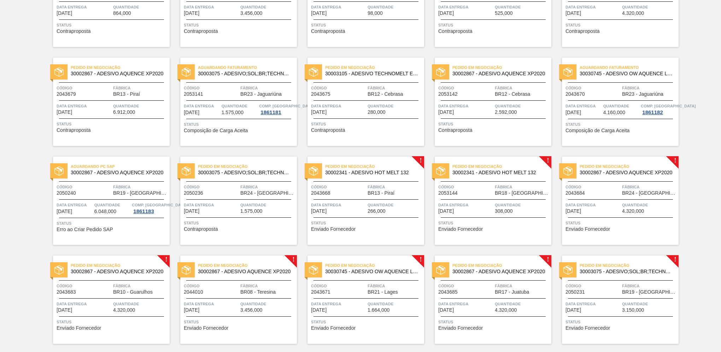
click at [370, 195] on div "Pedido em Negociação 30002341 - ADESIVO HOT MELT 132 Código 2043668 Fábrica BR1…" at bounding box center [365, 200] width 117 height 88
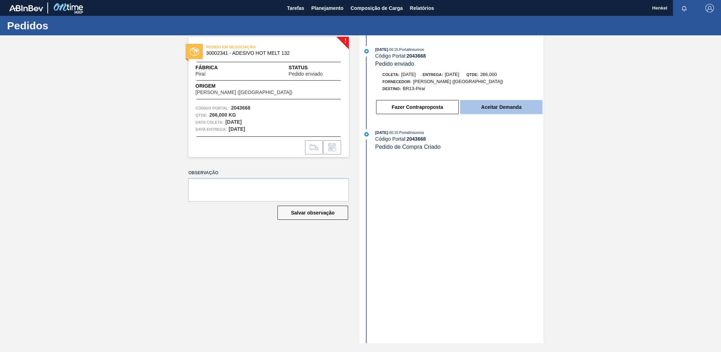
click at [471, 106] on button "Aceitar Demanda" at bounding box center [501, 107] width 82 height 14
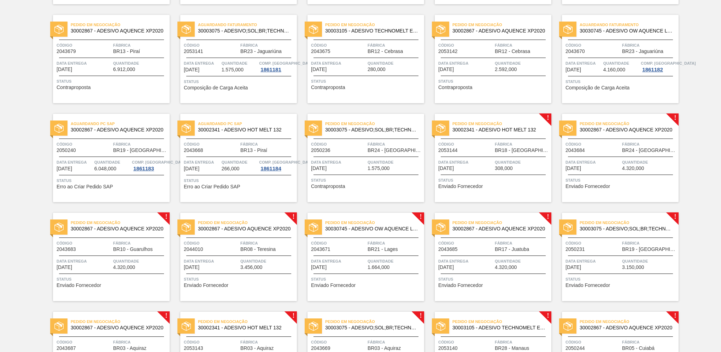
scroll to position [177, 0]
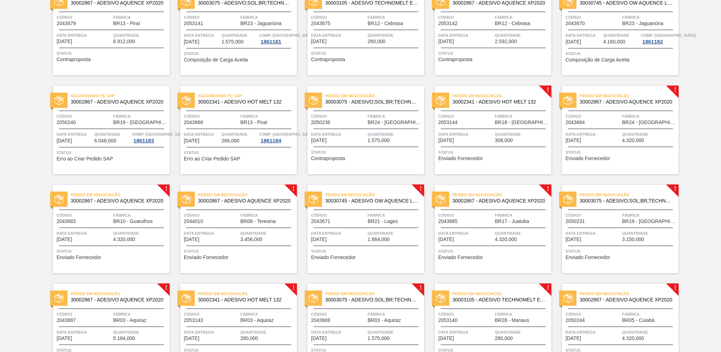
click at [501, 122] on span "BR18 - [GEOGRAPHIC_DATA]" at bounding box center [522, 122] width 55 height 5
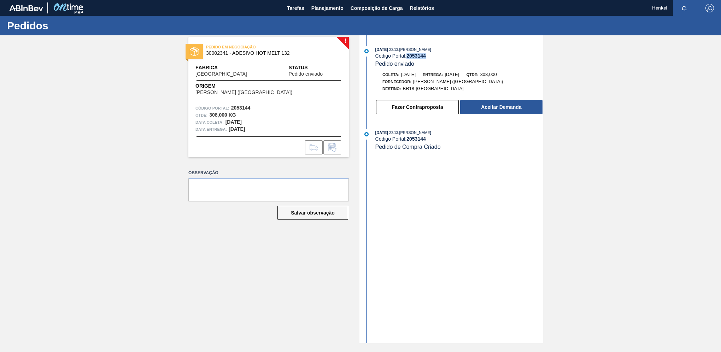
drag, startPoint x: 408, startPoint y: 58, endPoint x: 429, endPoint y: 58, distance: 21.6
click at [429, 58] on div "Código Portal: 2053144" at bounding box center [459, 56] width 168 height 6
copy strong "2053144"
click at [426, 112] on button "Fazer Contraproposta" at bounding box center [417, 107] width 83 height 14
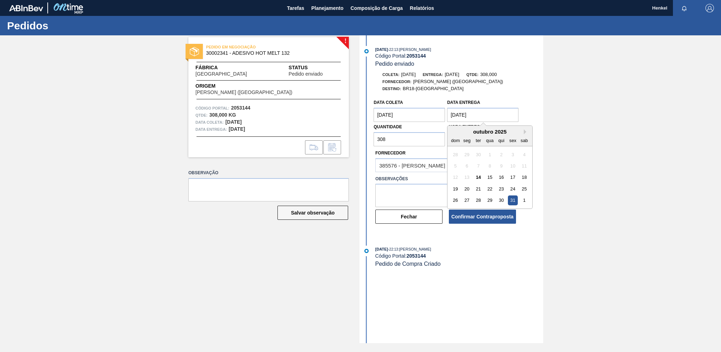
click at [457, 118] on Entrega "[DATE]" at bounding box center [482, 115] width 71 height 14
drag, startPoint x: 463, startPoint y: 116, endPoint x: 437, endPoint y: 113, distance: 25.9
click at [437, 113] on div "Data coleta [DATE] Data Entrega [DATE] Next Month [DATE] dom seg ter qua qui se…" at bounding box center [445, 121] width 147 height 51
click at [527, 134] on button "Next Month" at bounding box center [526, 131] width 5 height 5
click at [478, 166] on div "4" at bounding box center [478, 166] width 10 height 10
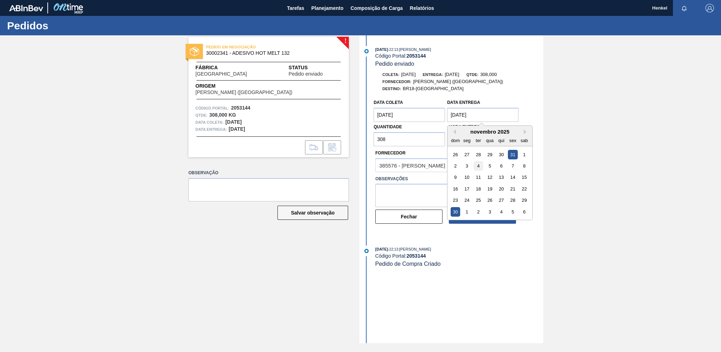
type Entrega "[DATE]"
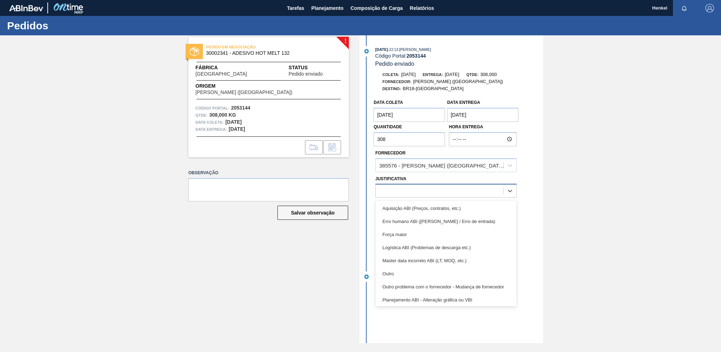
click at [376, 192] on div at bounding box center [440, 191] width 128 height 10
click at [389, 273] on div "Outro" at bounding box center [445, 273] width 141 height 13
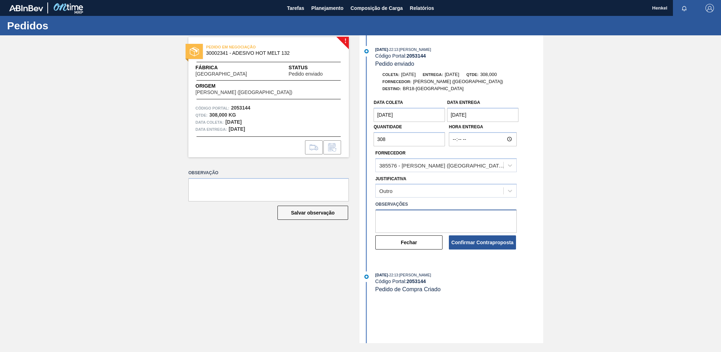
click at [385, 213] on textarea at bounding box center [445, 220] width 141 height 23
type textarea "Data ajustada de acordo com Lead time para unidade"
click at [495, 241] on button "Confirmar Contraproposta" at bounding box center [482, 242] width 67 height 14
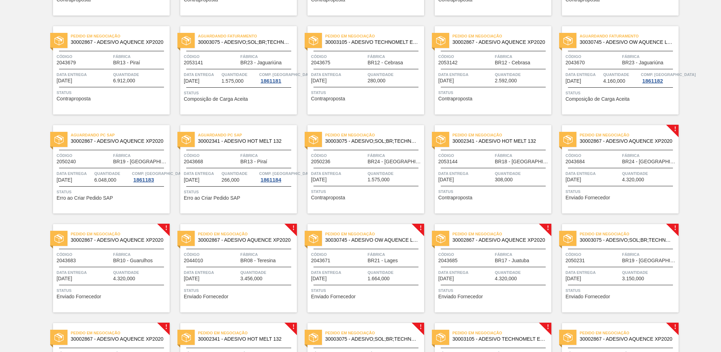
scroll to position [141, 0]
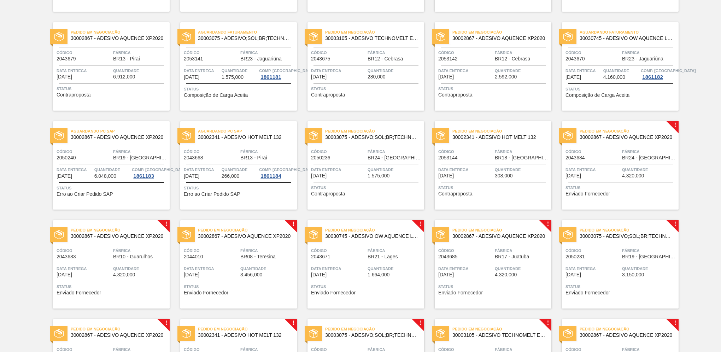
click at [626, 147] on div "Pedido em Negociação 30002867 - ADESIVO AQUENCE XP2020 Código 2043684 Fábrica B…" at bounding box center [620, 165] width 117 height 88
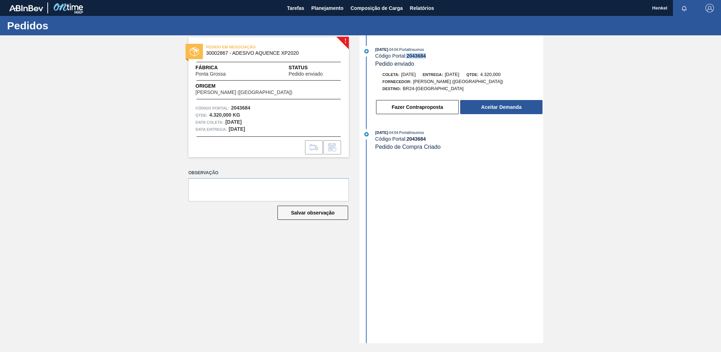
drag, startPoint x: 408, startPoint y: 54, endPoint x: 426, endPoint y: 56, distance: 18.5
click at [426, 56] on strong "2043684" at bounding box center [415, 56] width 19 height 6
click at [496, 108] on button "Aceitar Demanda" at bounding box center [501, 107] width 82 height 14
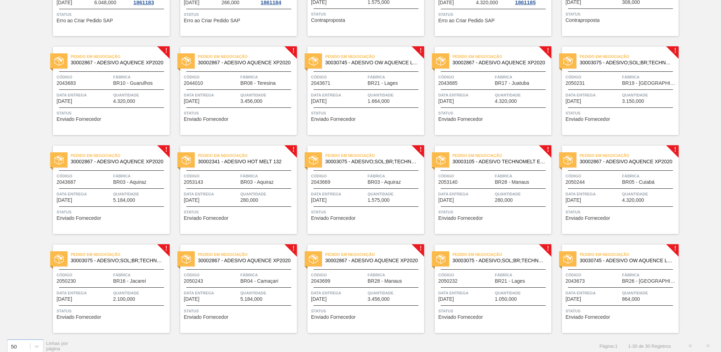
scroll to position [318, 0]
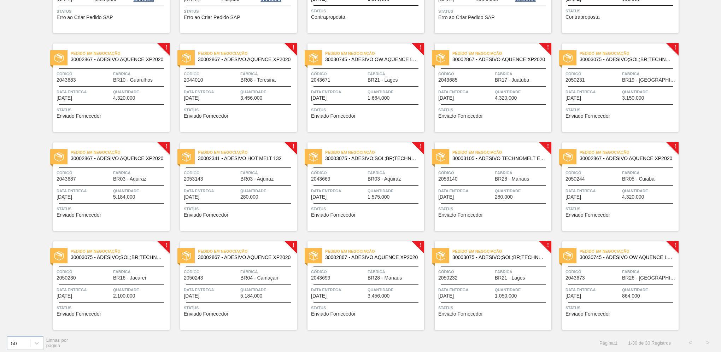
click at [103, 98] on div "Data Entrega [DATE]" at bounding box center [84, 94] width 55 height 12
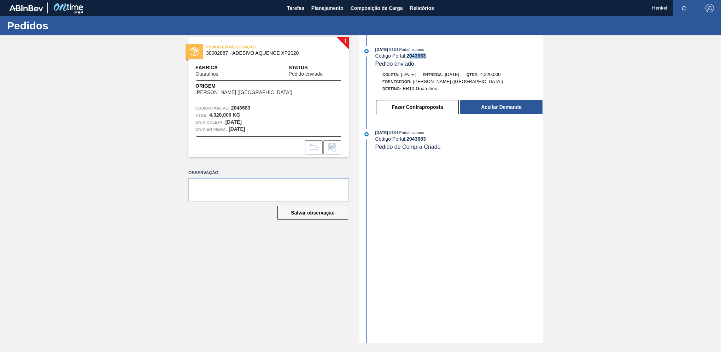
drag, startPoint x: 409, startPoint y: 54, endPoint x: 429, endPoint y: 54, distance: 19.8
click at [429, 54] on div "Código Portal: 2043683" at bounding box center [459, 56] width 168 height 6
drag, startPoint x: 429, startPoint y: 54, endPoint x: 407, endPoint y: 54, distance: 21.9
click at [407, 54] on div "Código Portal: 2043683" at bounding box center [459, 56] width 168 height 6
drag, startPoint x: 408, startPoint y: 55, endPoint x: 438, endPoint y: 57, distance: 29.4
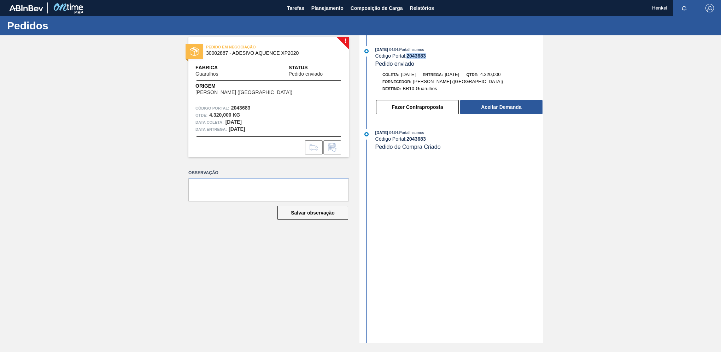
click at [438, 57] on div "Código Portal: 2043683" at bounding box center [459, 56] width 168 height 6
click at [477, 108] on button "Aceitar Demanda" at bounding box center [501, 107] width 82 height 14
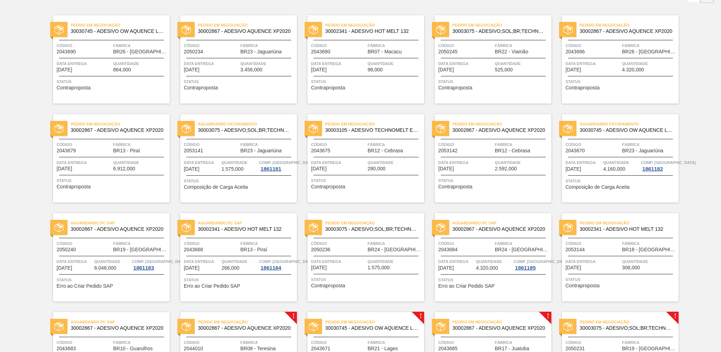
scroll to position [177, 0]
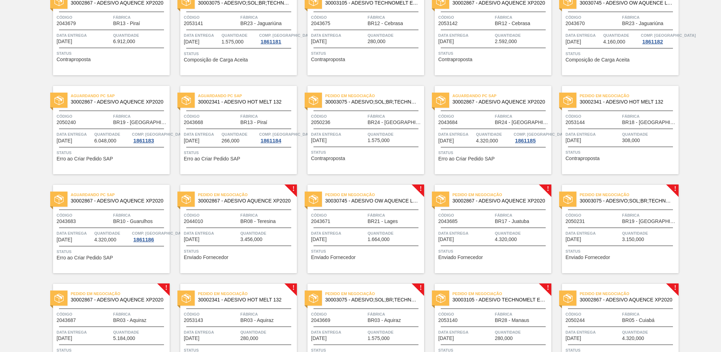
click at [264, 232] on span "Quantidade" at bounding box center [267, 233] width 55 height 7
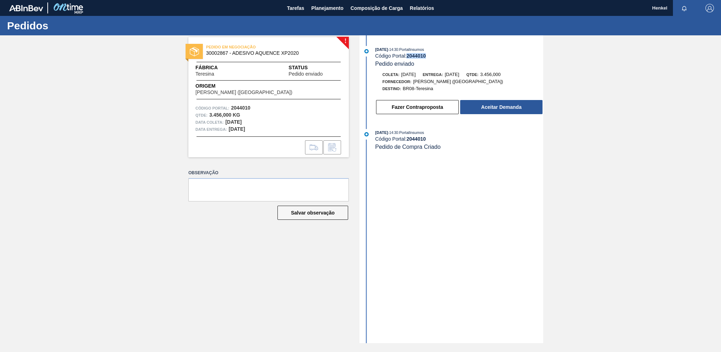
drag, startPoint x: 406, startPoint y: 54, endPoint x: 439, endPoint y: 55, distance: 32.9
click at [439, 55] on div "Código Portal: 2044010" at bounding box center [459, 56] width 168 height 6
click at [428, 109] on button "Fazer Contraproposta" at bounding box center [417, 107] width 83 height 14
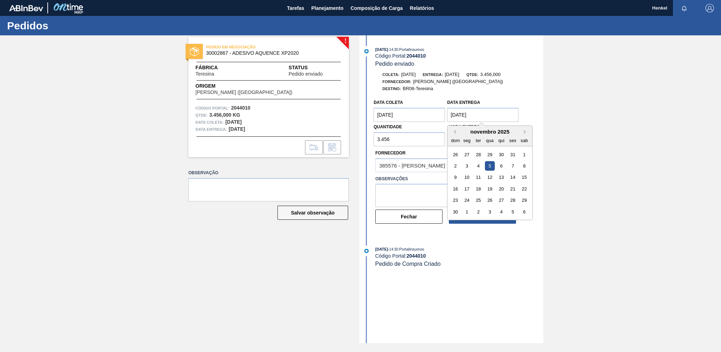
click at [459, 114] on Entrega "[DATE]" at bounding box center [482, 115] width 71 height 14
click at [501, 169] on div "6" at bounding box center [501, 166] width 10 height 10
type Entrega "[DATE]"
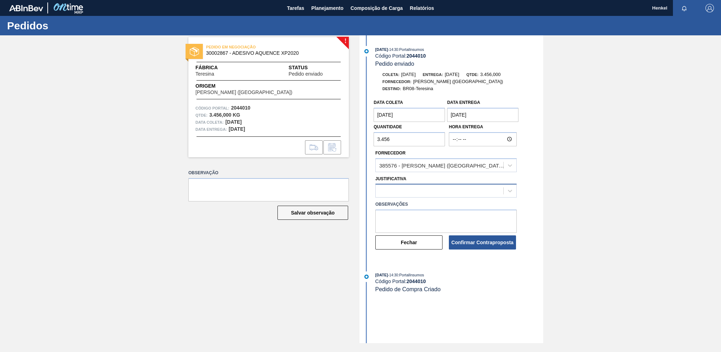
click at [434, 192] on div at bounding box center [440, 191] width 128 height 10
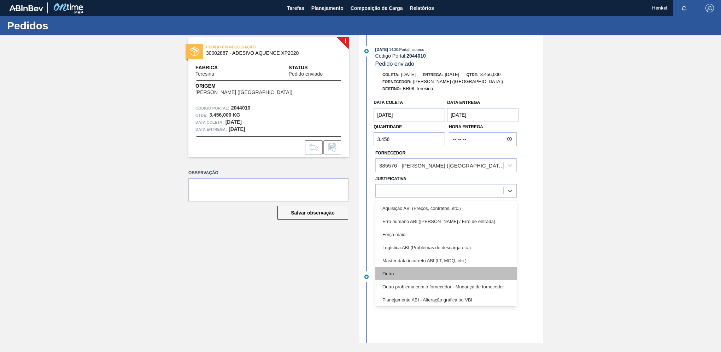
click at [410, 274] on div "Outro" at bounding box center [445, 273] width 141 height 13
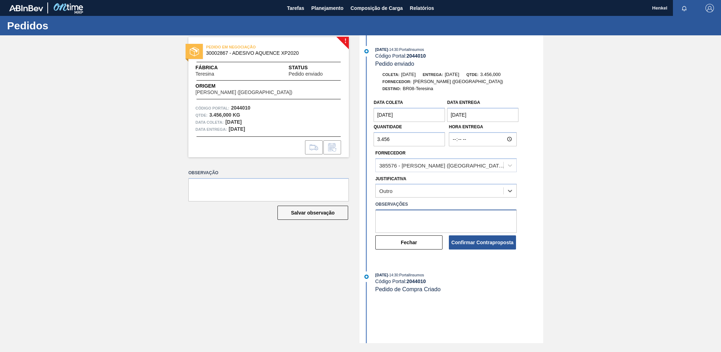
click at [401, 216] on textarea at bounding box center [445, 220] width 141 height 23
type textarea "Data ajustada de acordo com Lead time para unidade"
click at [484, 241] on button "Confirmar Contraproposta" at bounding box center [482, 242] width 67 height 14
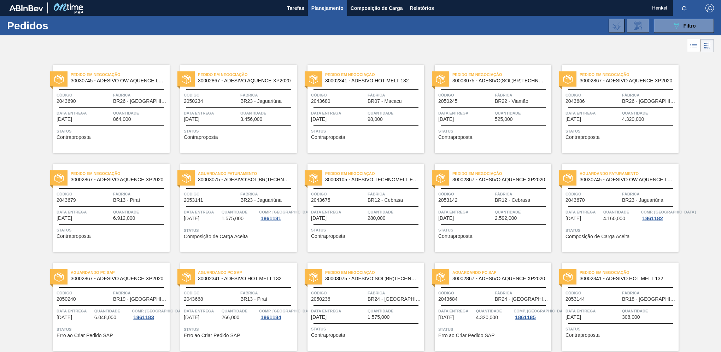
click at [170, 150] on link "Pedido em Negociação 30002867 - ADESIVO AQUENCE XP2020 Código 2050234 Fábrica B…" at bounding box center [233, 109] width 127 height 88
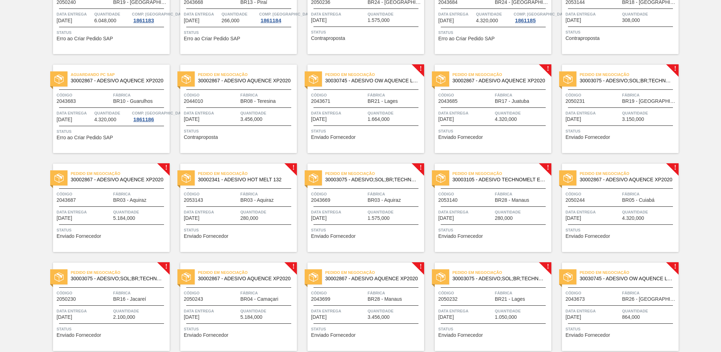
scroll to position [318, 0]
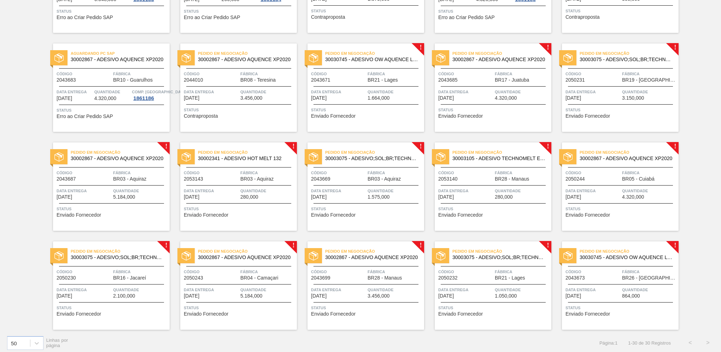
click at [370, 94] on span "Quantidade" at bounding box center [394, 91] width 55 height 7
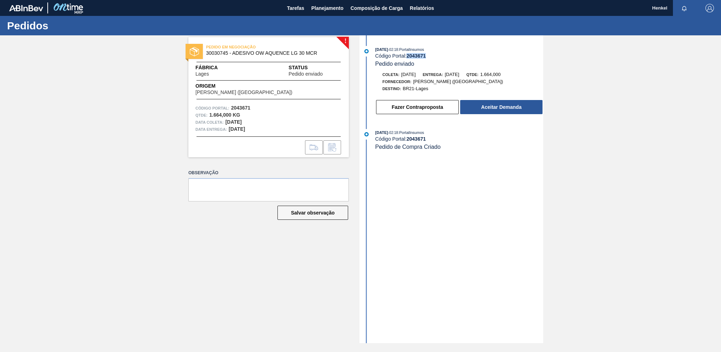
drag, startPoint x: 408, startPoint y: 55, endPoint x: 438, endPoint y: 54, distance: 30.0
click at [438, 54] on div "Código Portal: 2043671" at bounding box center [459, 56] width 168 height 6
click at [509, 107] on button "Aceitar Demanda" at bounding box center [501, 107] width 82 height 14
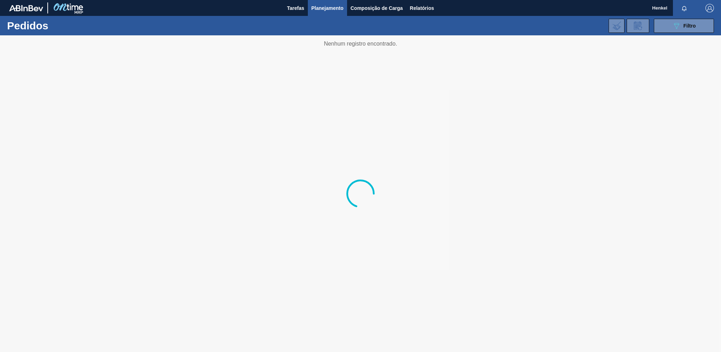
click at [301, 141] on div at bounding box center [360, 193] width 721 height 317
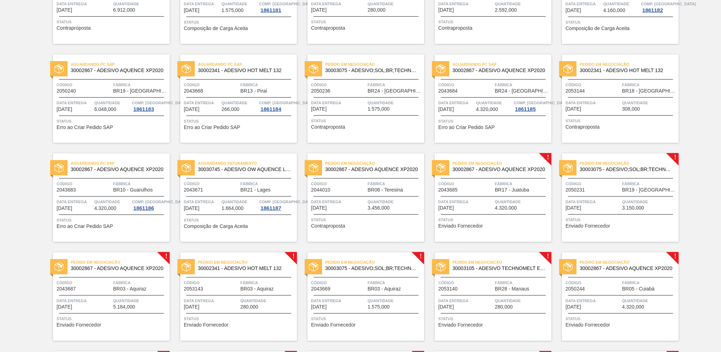
scroll to position [247, 0]
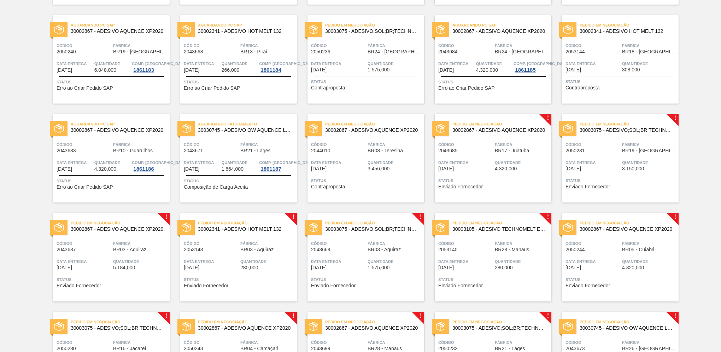
click at [494, 146] on div "Código 2043685 Fábrica BR17 - [GEOGRAPHIC_DATA]" at bounding box center [493, 147] width 117 height 12
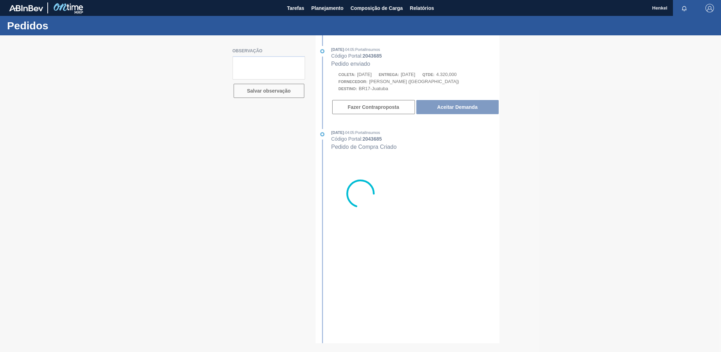
drag, startPoint x: 365, startPoint y: 56, endPoint x: 386, endPoint y: 56, distance: 21.5
click at [386, 56] on div at bounding box center [360, 193] width 721 height 317
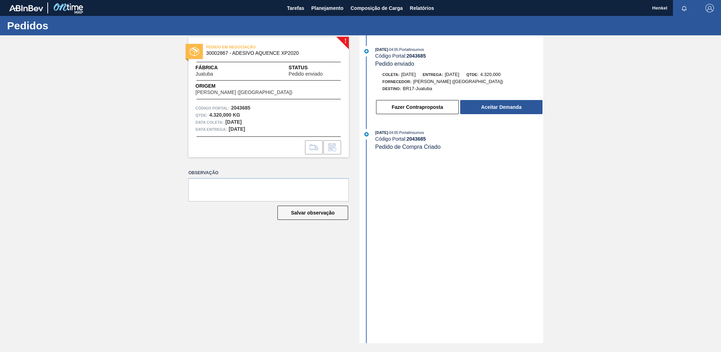
click at [409, 55] on strong "2043685" at bounding box center [415, 56] width 19 height 6
drag, startPoint x: 408, startPoint y: 56, endPoint x: 432, endPoint y: 56, distance: 24.0
click at [432, 56] on div "Código Portal: 2043685" at bounding box center [459, 56] width 168 height 6
click at [490, 110] on button "Aceitar Demanda" at bounding box center [501, 107] width 82 height 14
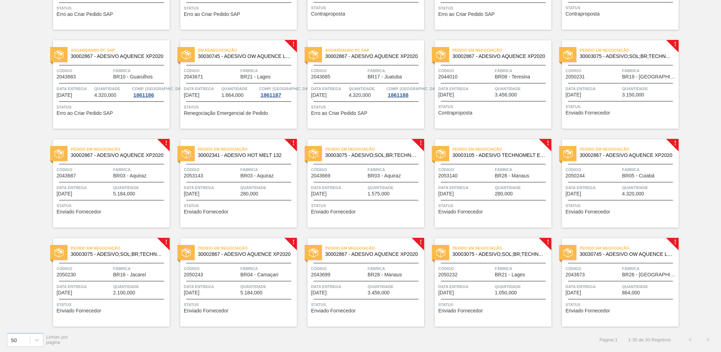
scroll to position [321, 0]
click at [263, 67] on span "Fábrica" at bounding box center [267, 70] width 55 height 7
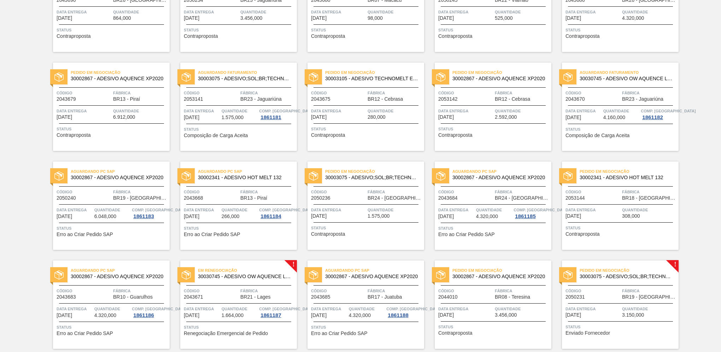
scroll to position [141, 0]
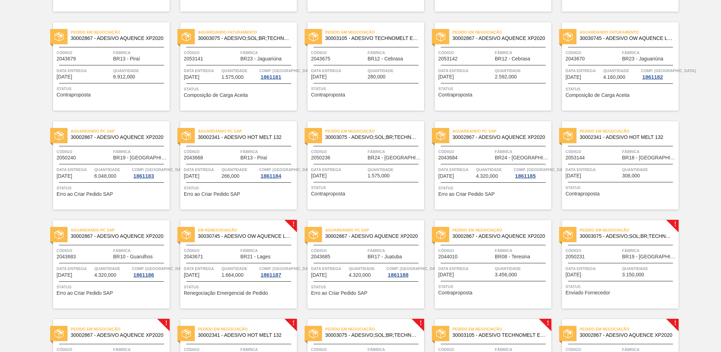
click at [240, 258] on span "BR21 - Lages" at bounding box center [255, 256] width 30 height 5
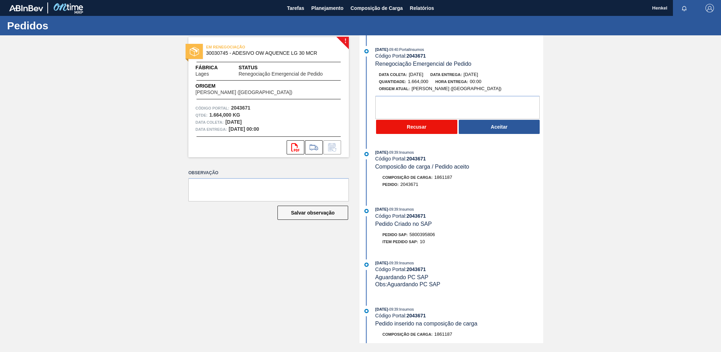
click at [416, 126] on button "Recusar" at bounding box center [416, 127] width 81 height 14
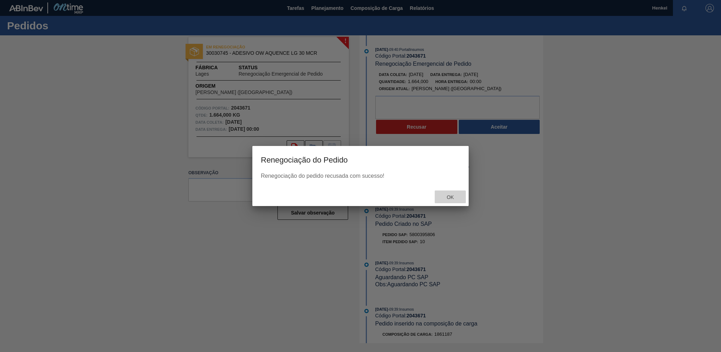
click at [453, 192] on div "Ok" at bounding box center [450, 196] width 31 height 13
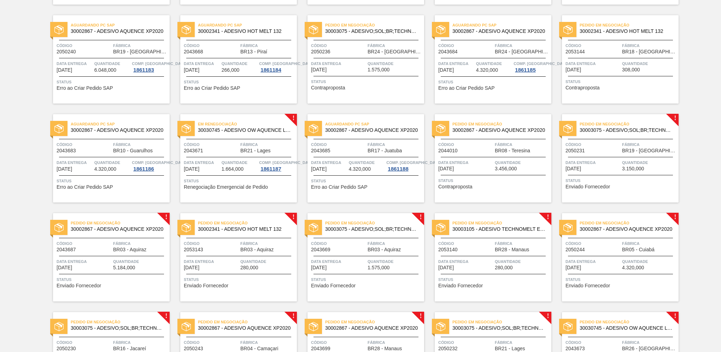
scroll to position [283, 0]
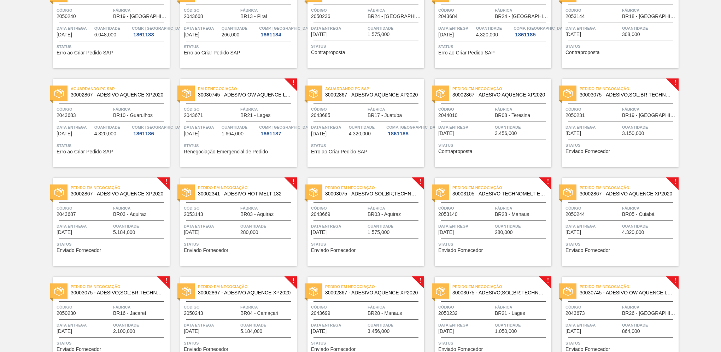
click at [625, 125] on span "Quantidade" at bounding box center [649, 127] width 55 height 7
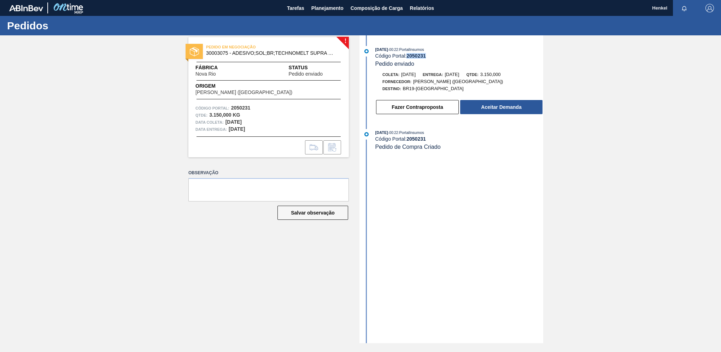
drag, startPoint x: 408, startPoint y: 54, endPoint x: 443, endPoint y: 55, distance: 34.6
click at [443, 55] on div "Código Portal: 2050231" at bounding box center [459, 56] width 168 height 6
copy strong "2050231"
click at [504, 107] on button "Aceitar Demanda" at bounding box center [501, 107] width 82 height 14
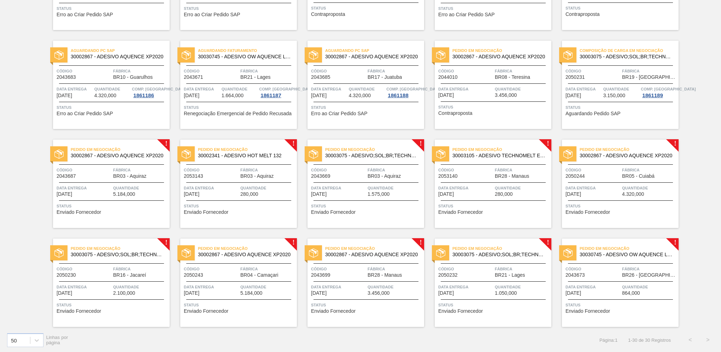
scroll to position [321, 0]
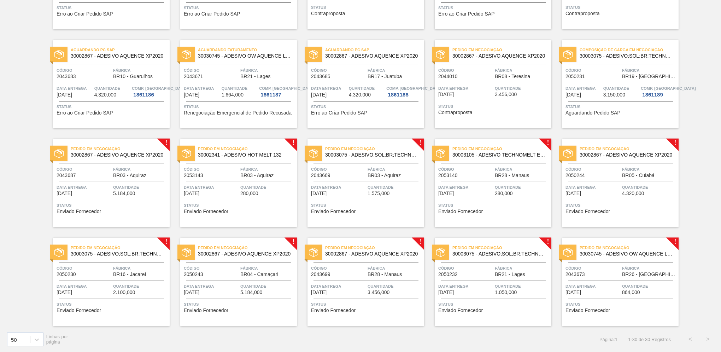
click at [115, 172] on span "Fábrica" at bounding box center [140, 169] width 55 height 7
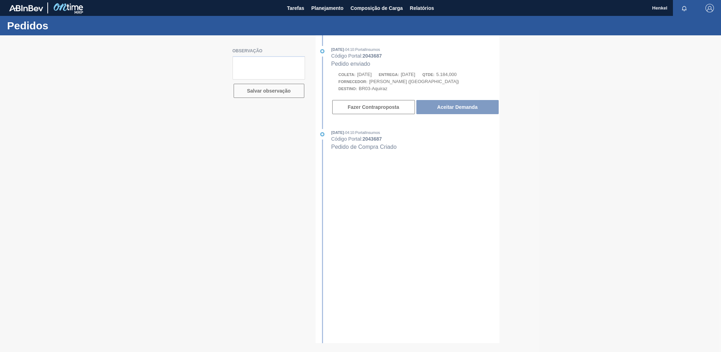
drag, startPoint x: 364, startPoint y: 58, endPoint x: 381, endPoint y: 59, distance: 17.0
click at [380, 59] on div at bounding box center [360, 193] width 721 height 317
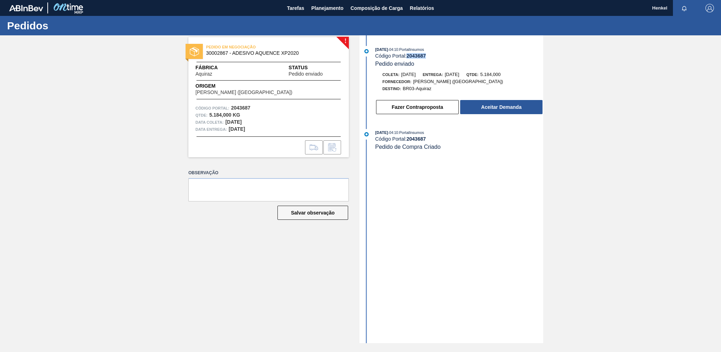
drag, startPoint x: 409, startPoint y: 57, endPoint x: 473, endPoint y: 61, distance: 64.8
click at [473, 61] on div "01/10/2025 - 04:10 : PortalInsumos Código Portal: 2043687 Pedido enviado" at bounding box center [459, 57] width 168 height 22
copy strong "2043687"
click at [403, 111] on button "Fazer Contraproposta" at bounding box center [417, 107] width 83 height 14
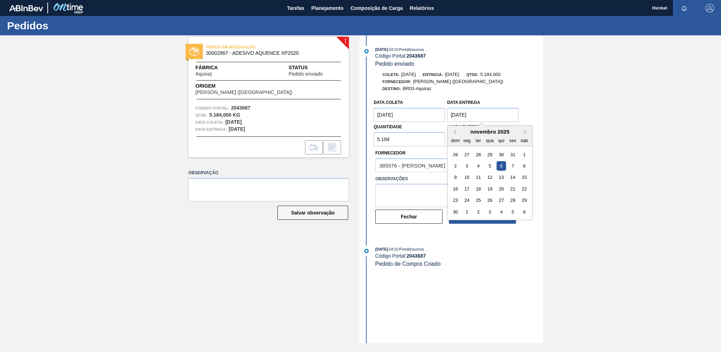
drag, startPoint x: 455, startPoint y: 113, endPoint x: 432, endPoint y: 106, distance: 23.6
click at [432, 111] on div "Data coleta 17/10/2025 Data Entrega 06/11/2025 Previous Month Next Month novemb…" at bounding box center [445, 121] width 147 height 51
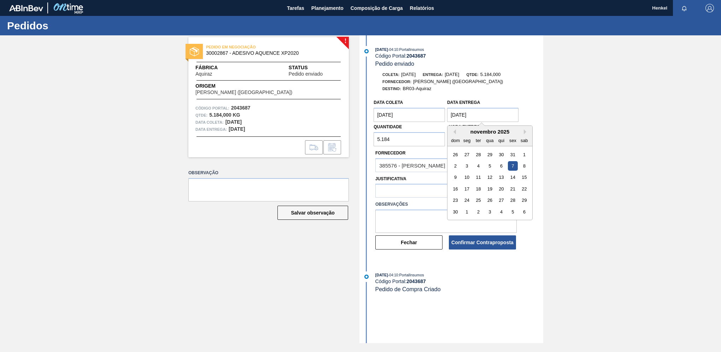
type Entrega "[DATE]"
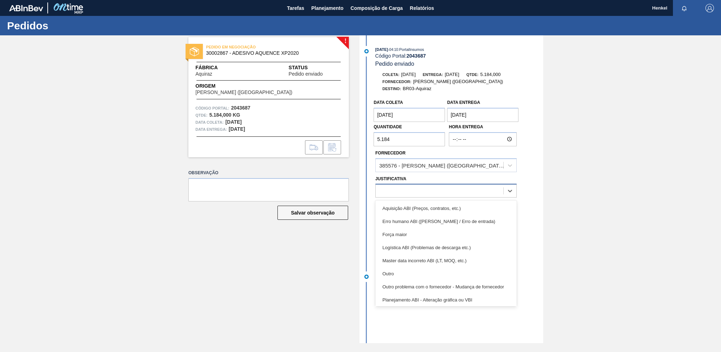
click at [421, 196] on div at bounding box center [440, 191] width 128 height 10
click at [393, 274] on div "Outro" at bounding box center [445, 273] width 141 height 13
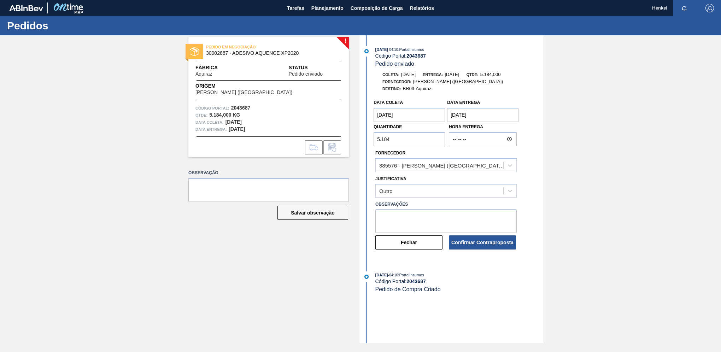
click at [397, 216] on textarea at bounding box center [445, 220] width 141 height 23
type textarea "Data ajustada de acordo com lead time para unidade."
click at [479, 242] on button "Confirmar Contraproposta" at bounding box center [482, 242] width 67 height 14
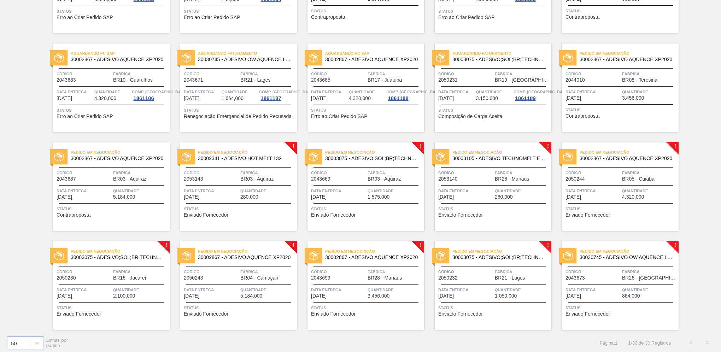
scroll to position [321, 0]
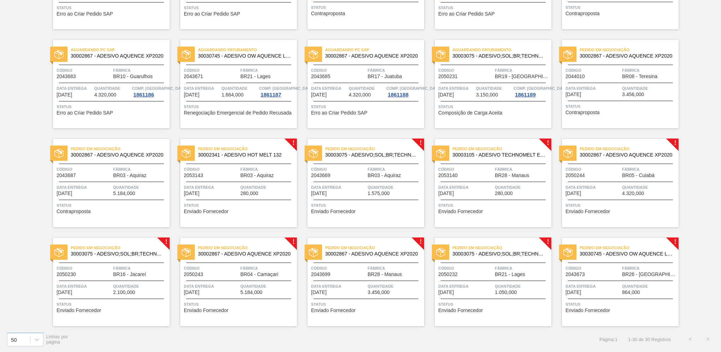
click at [244, 173] on span "BR03 - Aquiraz" at bounding box center [256, 175] width 33 height 5
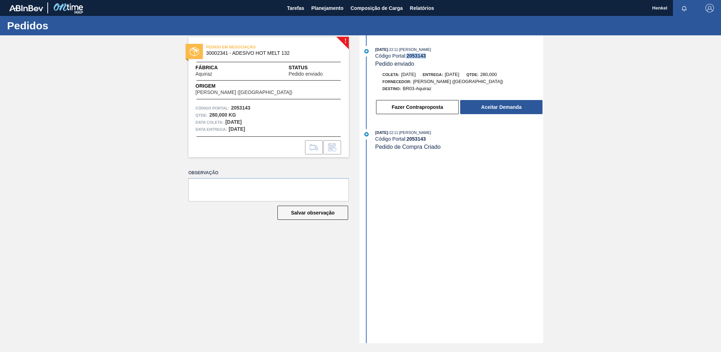
drag, startPoint x: 408, startPoint y: 57, endPoint x: 444, endPoint y: 59, distance: 35.4
click at [444, 59] on div "Código Portal: 2053143" at bounding box center [459, 56] width 168 height 6
copy strong "2053143"
click at [517, 107] on button "Aceitar Demanda" at bounding box center [501, 107] width 82 height 14
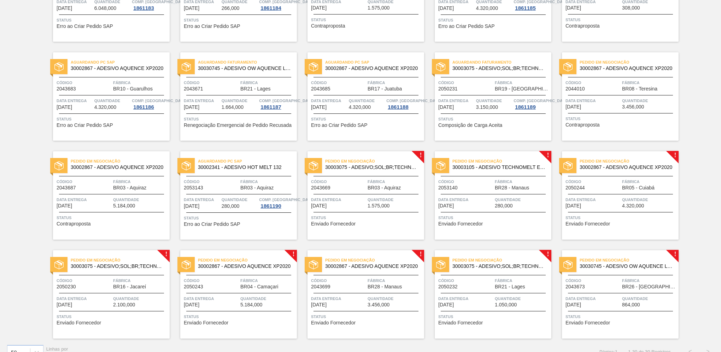
scroll to position [318, 0]
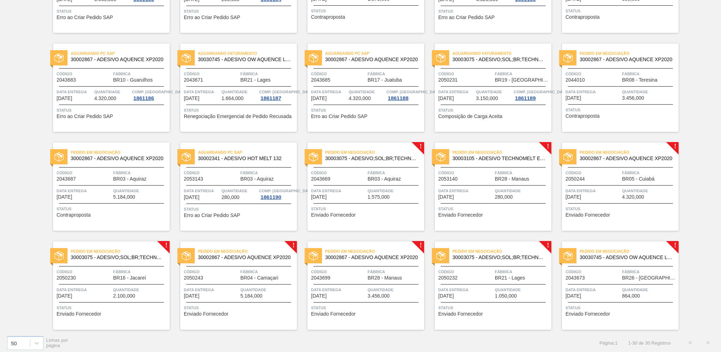
click at [398, 169] on span "Fábrica" at bounding box center [394, 172] width 55 height 7
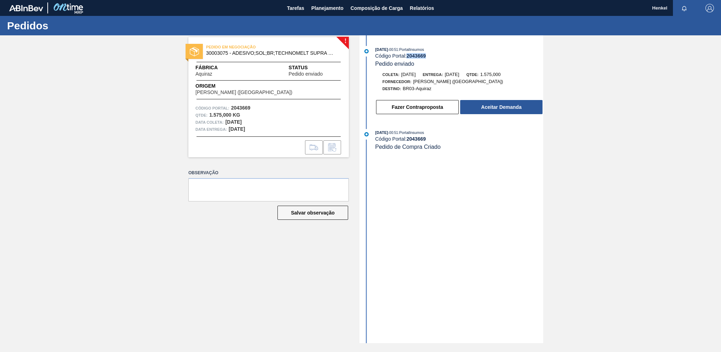
drag, startPoint x: 408, startPoint y: 57, endPoint x: 431, endPoint y: 55, distance: 23.0
click at [431, 55] on div "Código Portal: 2043669" at bounding box center [459, 56] width 168 height 6
copy strong "2043669"
click at [421, 107] on button "Fazer Contraproposta" at bounding box center [417, 107] width 83 height 14
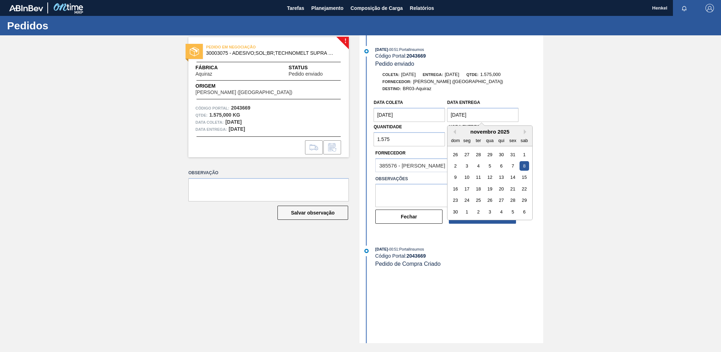
drag, startPoint x: 455, startPoint y: 115, endPoint x: 448, endPoint y: 115, distance: 7.1
click at [448, 115] on Entrega "[DATE]" at bounding box center [482, 115] width 71 height 14
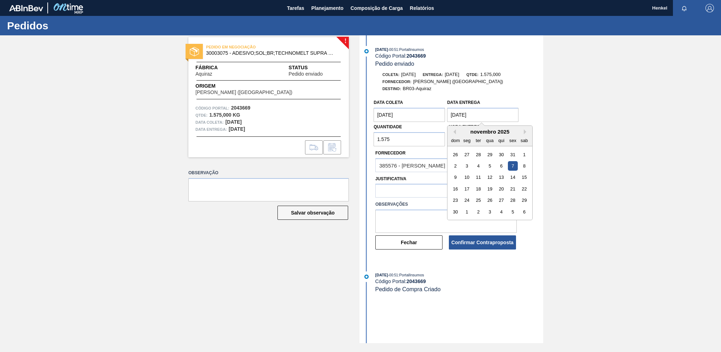
type Entrega "[DATE]"
drag, startPoint x: 514, startPoint y: 165, endPoint x: 509, endPoint y: 161, distance: 6.2
click at [513, 165] on div "7" at bounding box center [513, 166] width 10 height 10
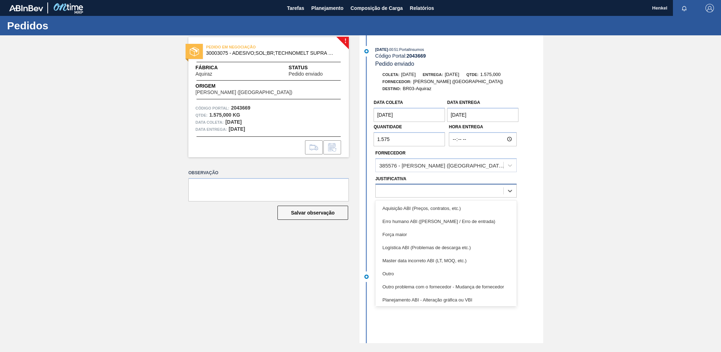
click at [425, 194] on div at bounding box center [440, 191] width 128 height 10
click at [385, 274] on div "Outro" at bounding box center [445, 273] width 141 height 13
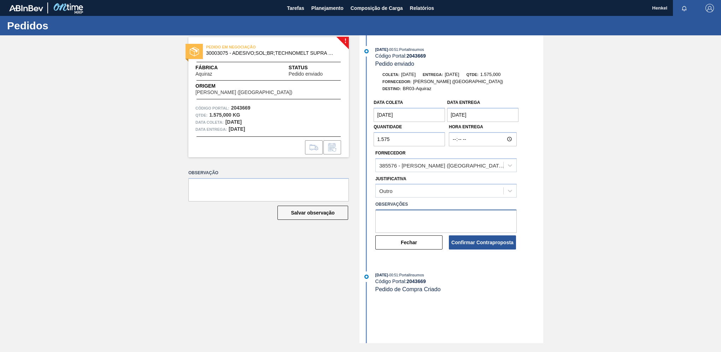
click at [385, 217] on textarea at bounding box center [445, 220] width 141 height 23
click at [387, 217] on textarea "Dat ajustada de acordo" at bounding box center [445, 220] width 141 height 23
click at [439, 219] on textarea "Data ajustada de acordo" at bounding box center [445, 220] width 141 height 23
type textarea "Data ajustada de acordo com Lead time para unidade"
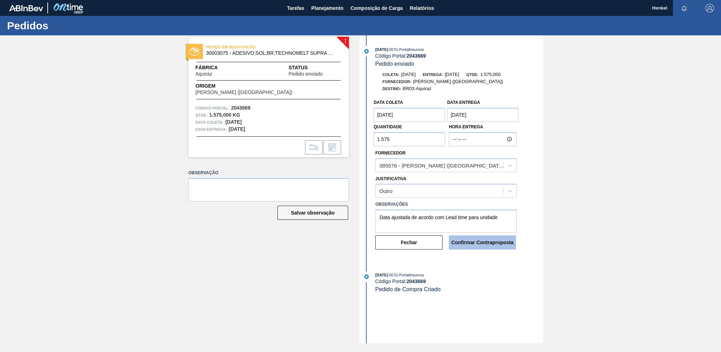
click at [484, 242] on button "Confirmar Contraproposta" at bounding box center [482, 242] width 67 height 14
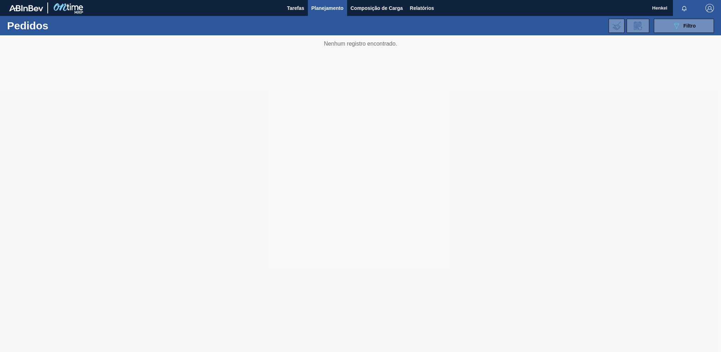
click at [561, 120] on div at bounding box center [360, 193] width 721 height 317
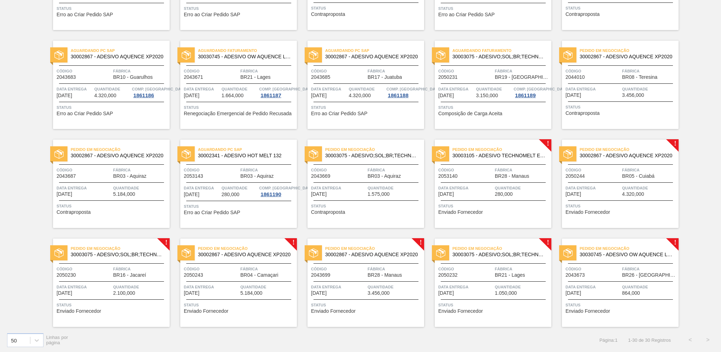
scroll to position [321, 0]
click at [500, 174] on span "BR28 - Manaus" at bounding box center [512, 175] width 34 height 5
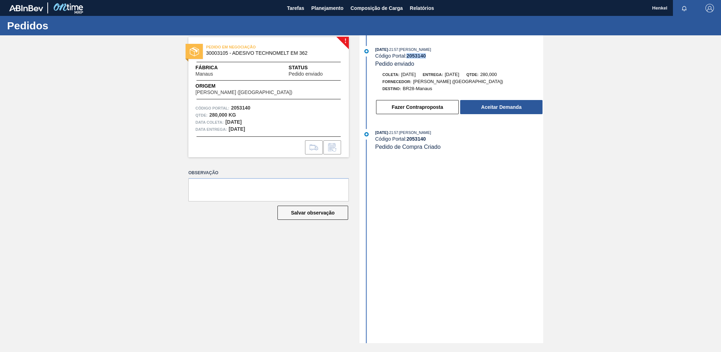
drag, startPoint x: 408, startPoint y: 55, endPoint x: 439, endPoint y: 57, distance: 30.8
click at [439, 57] on div "Código Portal: 2053140" at bounding box center [459, 56] width 168 height 6
copy strong "2053140"
click at [414, 105] on button "Fazer Contraproposta" at bounding box center [417, 107] width 83 height 14
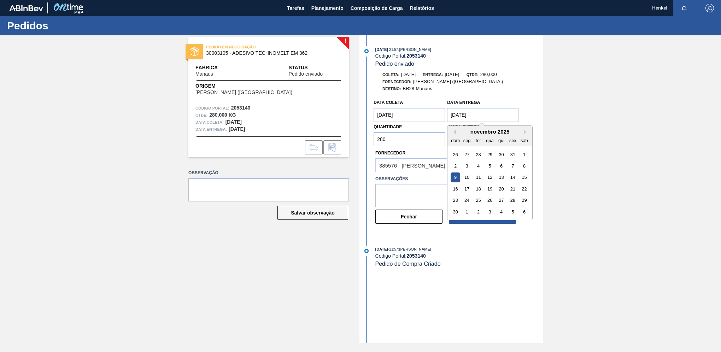
click at [461, 117] on Entrega "[DATE]" at bounding box center [482, 115] width 71 height 14
click at [513, 189] on div "21" at bounding box center [513, 189] width 10 height 10
type Entrega "21/11/2025"
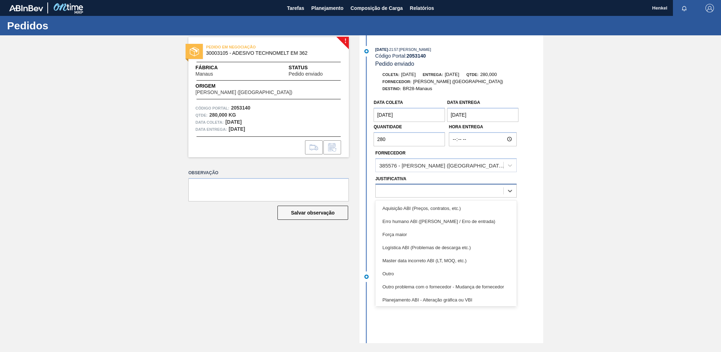
click at [400, 190] on div at bounding box center [440, 191] width 128 height 10
click at [403, 277] on div "Outro" at bounding box center [445, 273] width 141 height 13
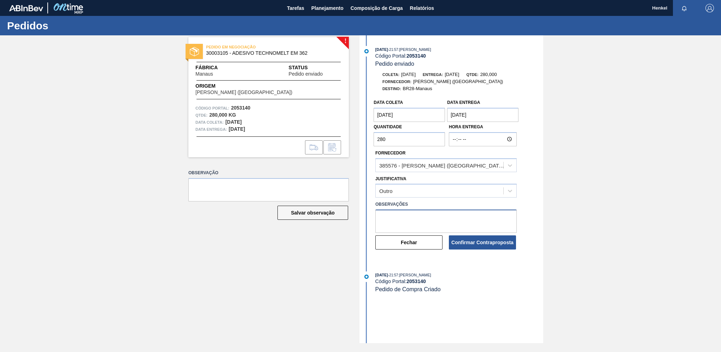
click at [394, 221] on textarea at bounding box center [445, 220] width 141 height 23
type textarea "Data ajustada de acordo com Lead time para unidade"
click at [475, 247] on button "Confirmar Contraproposta" at bounding box center [482, 242] width 67 height 14
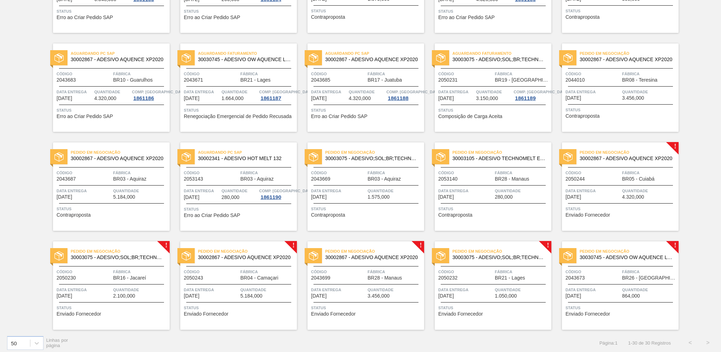
scroll to position [321, 0]
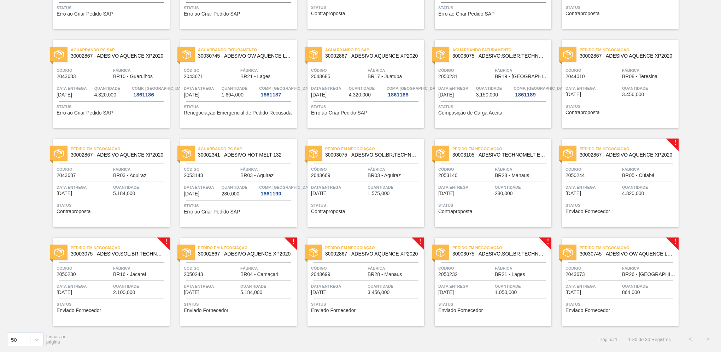
click at [592, 179] on div "Pedido em Negociação 30002867 - ADESIVO AQUENCE XP2020 Código 2050244 Fábrica B…" at bounding box center [620, 183] width 117 height 88
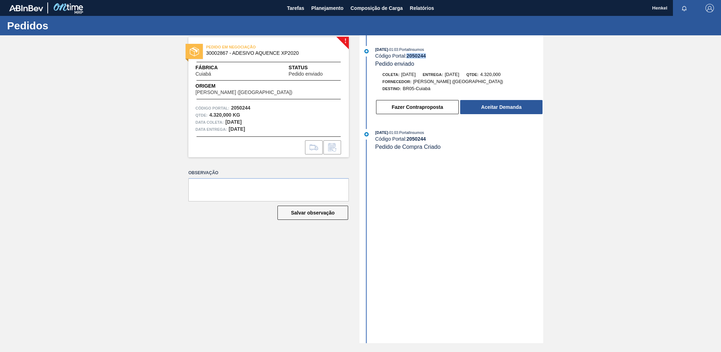
drag, startPoint x: 407, startPoint y: 57, endPoint x: 430, endPoint y: 59, distance: 22.4
click at [430, 59] on div "Código Portal: 2050244" at bounding box center [459, 56] width 168 height 6
copy strong "2050244"
click at [488, 106] on button "Aceitar Demanda" at bounding box center [501, 107] width 82 height 14
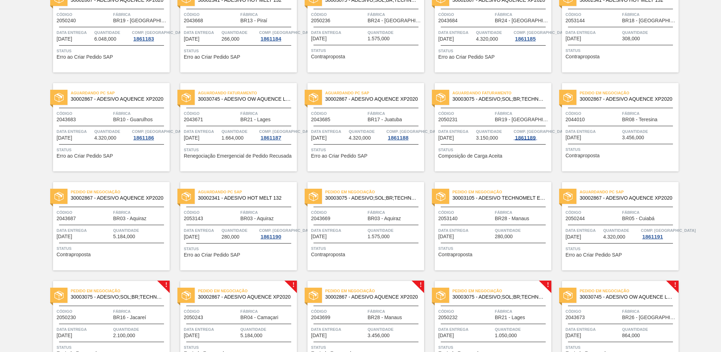
scroll to position [321, 0]
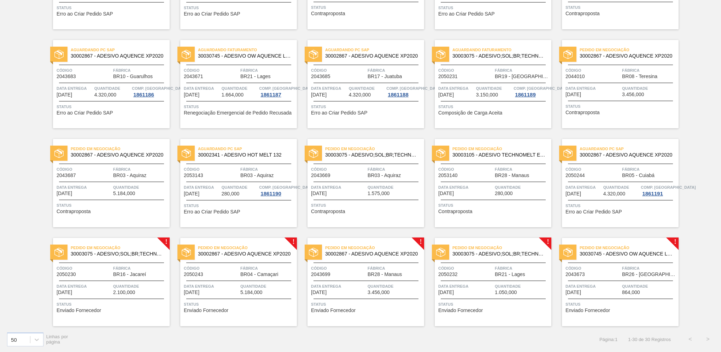
click at [137, 262] on div "Pedido em Negociação 30003075 - ADESIVO;SOL;BR;TECHNOMELT SUPRA HT 35125 Código…" at bounding box center [111, 282] width 117 height 88
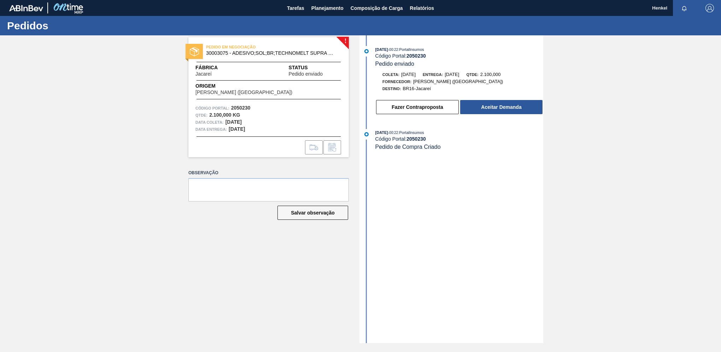
click at [383, 54] on div "Código Portal: 2050230" at bounding box center [459, 56] width 168 height 6
drag, startPoint x: 408, startPoint y: 55, endPoint x: 432, endPoint y: 54, distance: 24.1
click at [432, 54] on div "Código Portal: 2050230" at bounding box center [459, 56] width 168 height 6
copy strong "2050230"
click at [498, 110] on button "Aceitar Demanda" at bounding box center [501, 107] width 82 height 14
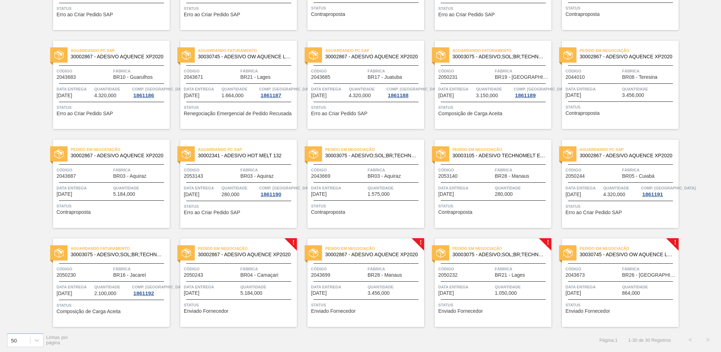
scroll to position [321, 0]
click at [230, 278] on div "Pedido em Negociação 30002867 - ADESIVO AQUENCE XP2020 Código 2050243 Fábrica B…" at bounding box center [238, 282] width 117 height 88
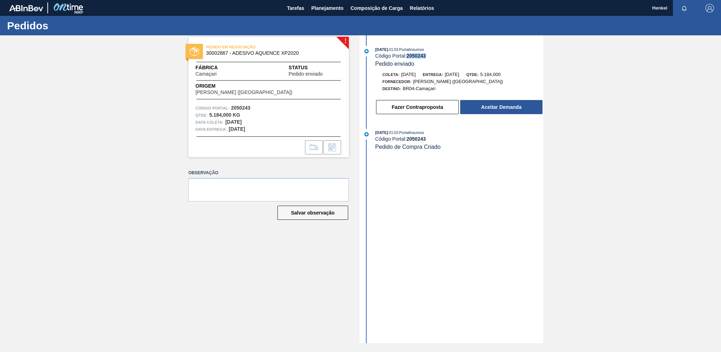
drag, startPoint x: 408, startPoint y: 57, endPoint x: 428, endPoint y: 59, distance: 20.3
click at [428, 59] on div "Código Portal: 2050243" at bounding box center [459, 56] width 168 height 6
copy strong "2050243"
click at [481, 107] on button "Aceitar Demanda" at bounding box center [501, 107] width 82 height 14
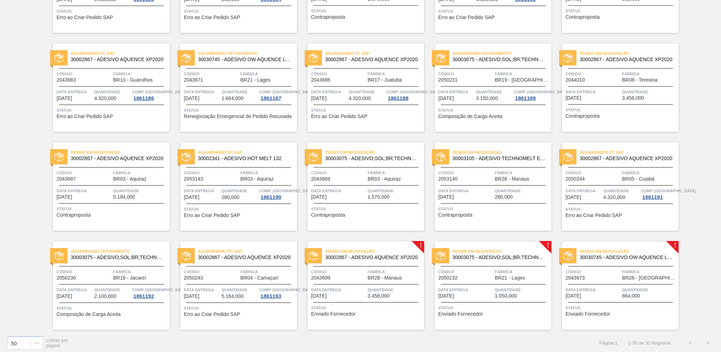
scroll to position [321, 0]
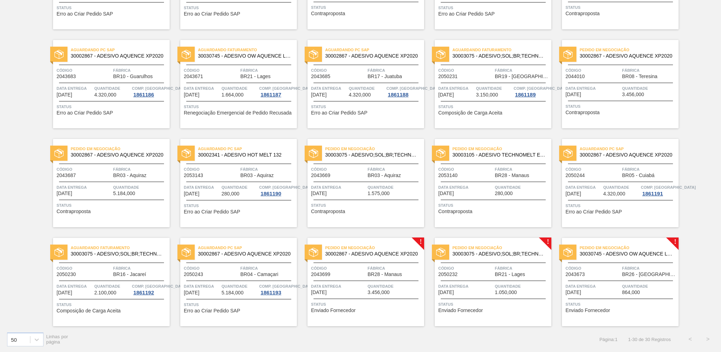
click at [380, 268] on span "Fábrica" at bounding box center [394, 268] width 55 height 7
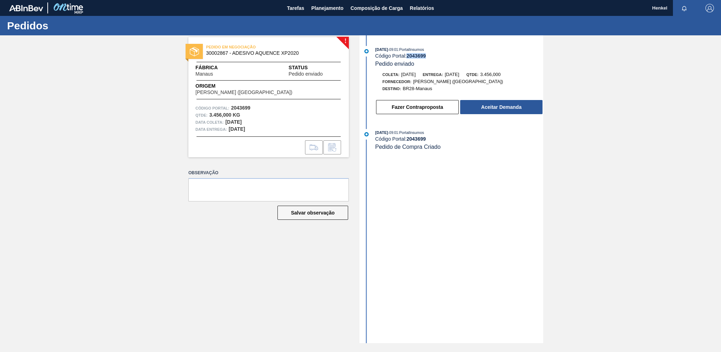
drag, startPoint x: 408, startPoint y: 55, endPoint x: 443, endPoint y: 58, distance: 35.4
click at [443, 58] on div "Código Portal: 2043699" at bounding box center [459, 56] width 168 height 6
copy strong "2043699"
click at [402, 109] on button "Fazer Contraproposta" at bounding box center [417, 107] width 83 height 14
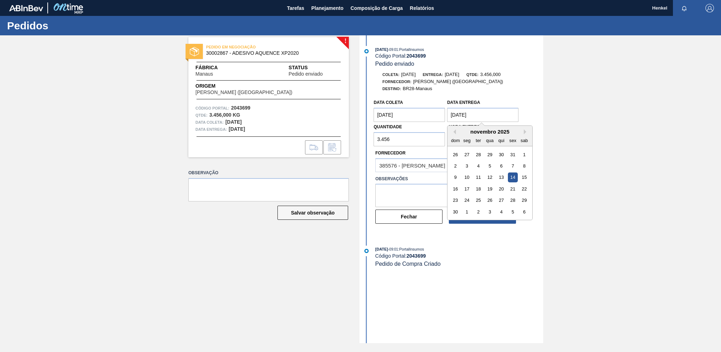
click at [464, 114] on Entrega "[DATE]" at bounding box center [482, 115] width 71 height 14
click at [512, 190] on div "21" at bounding box center [513, 189] width 10 height 10
type Entrega "21/11/2025"
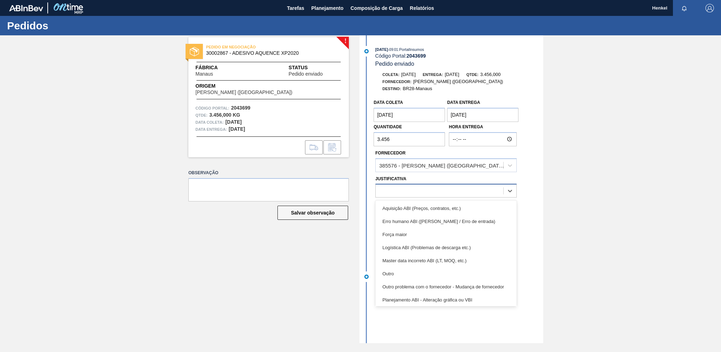
click at [468, 195] on div at bounding box center [440, 191] width 128 height 10
click at [406, 274] on div "Outro" at bounding box center [445, 273] width 141 height 13
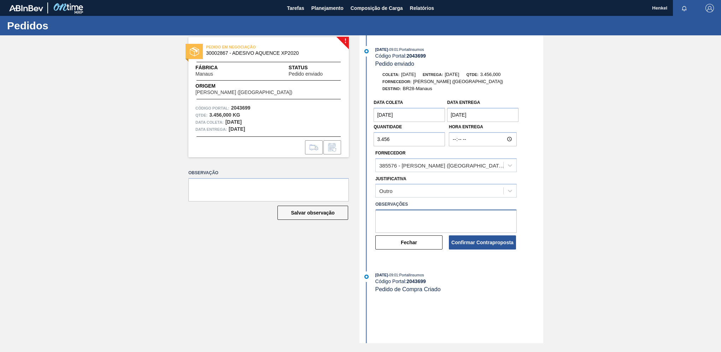
click at [401, 220] on textarea at bounding box center [445, 220] width 141 height 23
drag, startPoint x: 476, startPoint y: 218, endPoint x: 448, endPoint y: 213, distance: 29.0
click at [448, 213] on textarea "Data ajustada de acordo como solicitado" at bounding box center [445, 220] width 141 height 23
type textarea "Data ajustada de acordo como Lead time para unidade"
click at [476, 244] on button "Confirmar Contraproposta" at bounding box center [482, 242] width 67 height 14
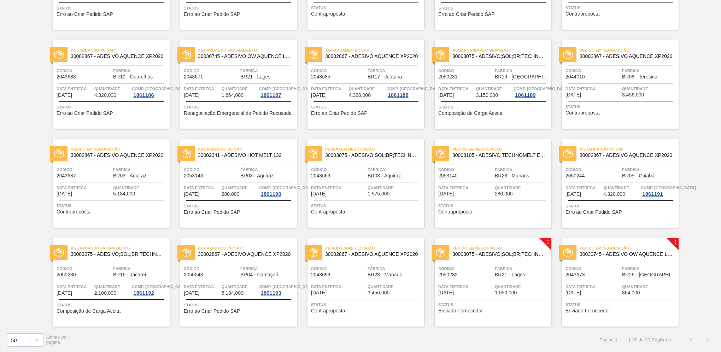
scroll to position [321, 0]
click at [512, 284] on span "Quantidade" at bounding box center [522, 286] width 55 height 7
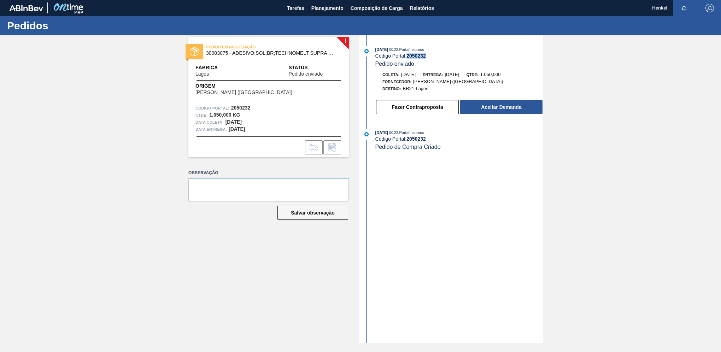
drag, startPoint x: 407, startPoint y: 57, endPoint x: 432, endPoint y: 57, distance: 24.4
click at [432, 57] on div "Código Portal: 2050232" at bounding box center [459, 56] width 168 height 6
copy strong "2050232"
click at [502, 106] on button "Aceitar Demanda" at bounding box center [501, 107] width 82 height 14
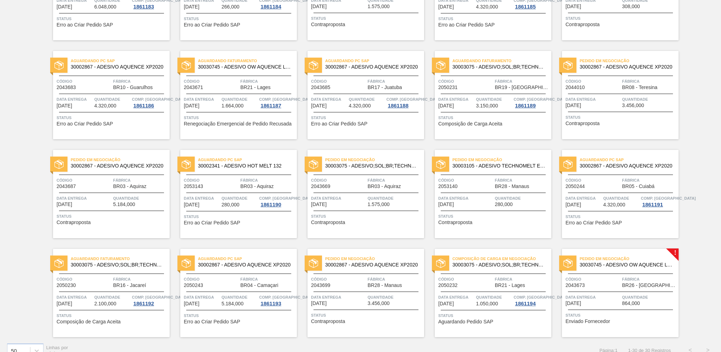
scroll to position [321, 0]
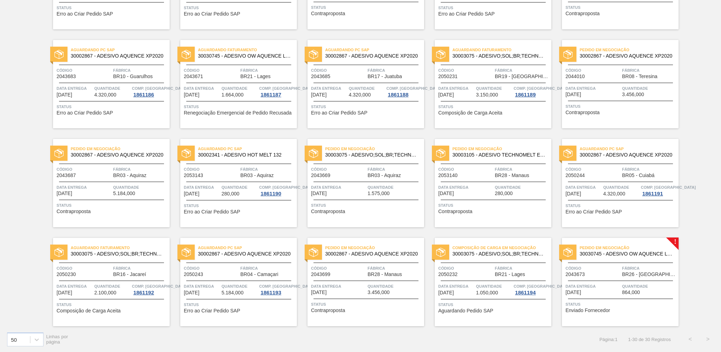
click at [601, 272] on div "Código 2043673" at bounding box center [592, 271] width 55 height 12
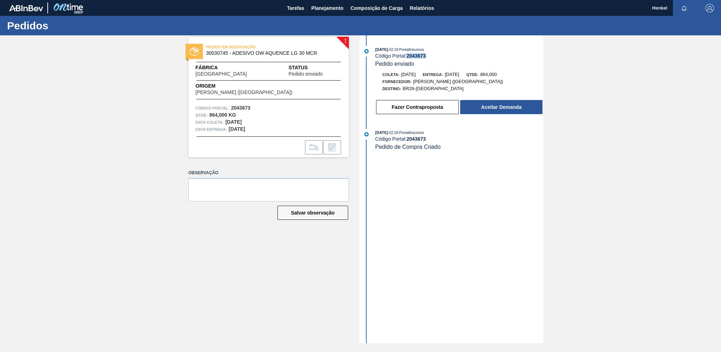
drag, startPoint x: 407, startPoint y: 56, endPoint x: 436, endPoint y: 55, distance: 28.6
click at [436, 55] on div "Código Portal: 2043673" at bounding box center [459, 56] width 168 height 6
click at [483, 110] on button "Aceitar Demanda" at bounding box center [501, 107] width 82 height 14
